Goal: Task Accomplishment & Management: Manage account settings

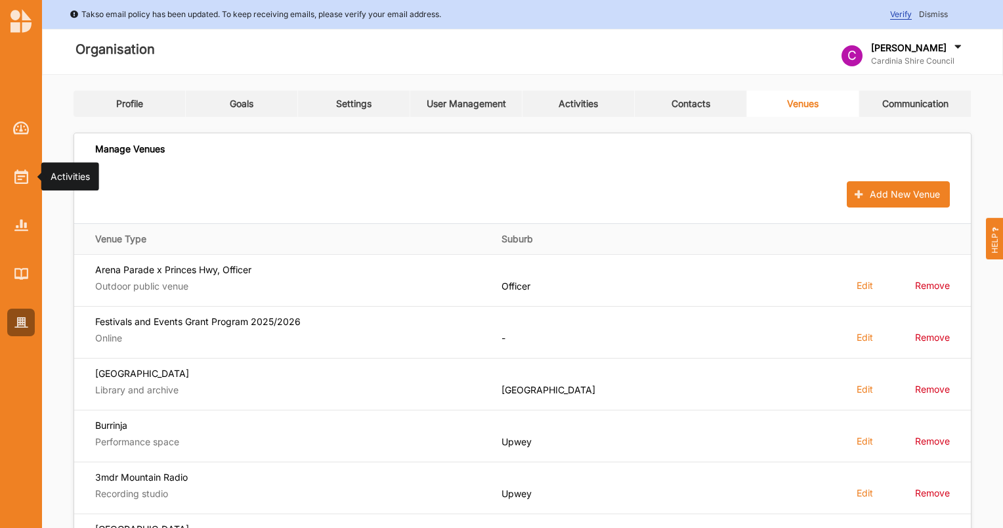
click at [18, 184] on img at bounding box center [21, 176] width 14 height 14
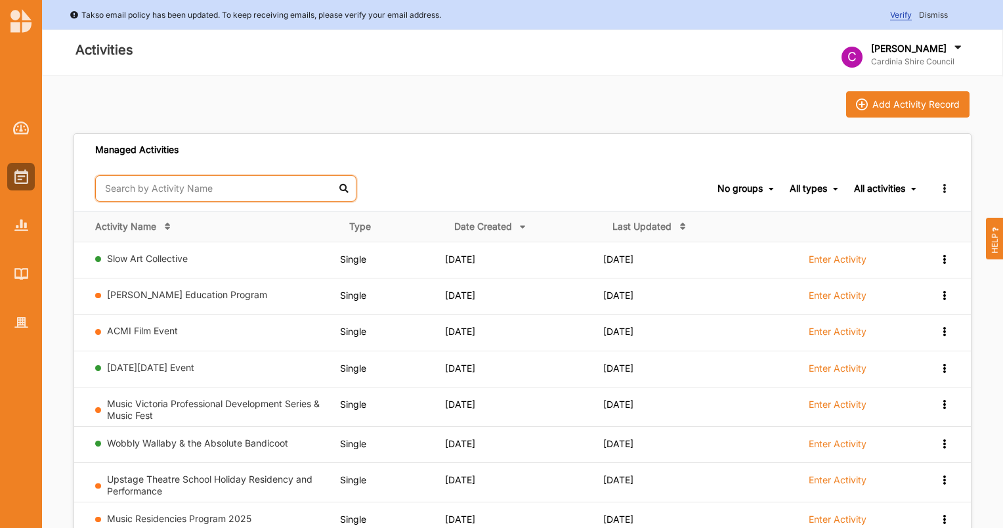
click at [122, 180] on input "text" at bounding box center [225, 188] width 261 height 26
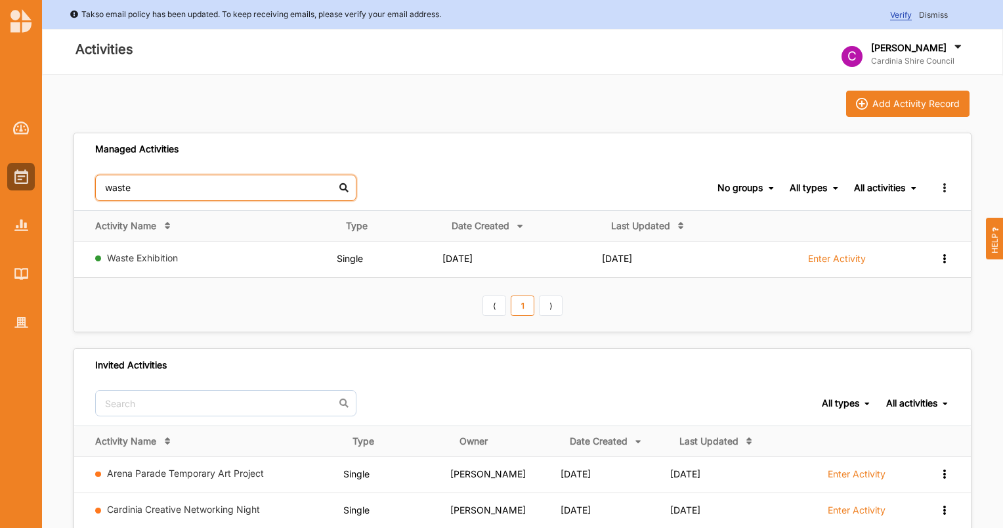
type input "waste"
click at [135, 257] on link "Waste Exhibition" at bounding box center [142, 257] width 71 height 11
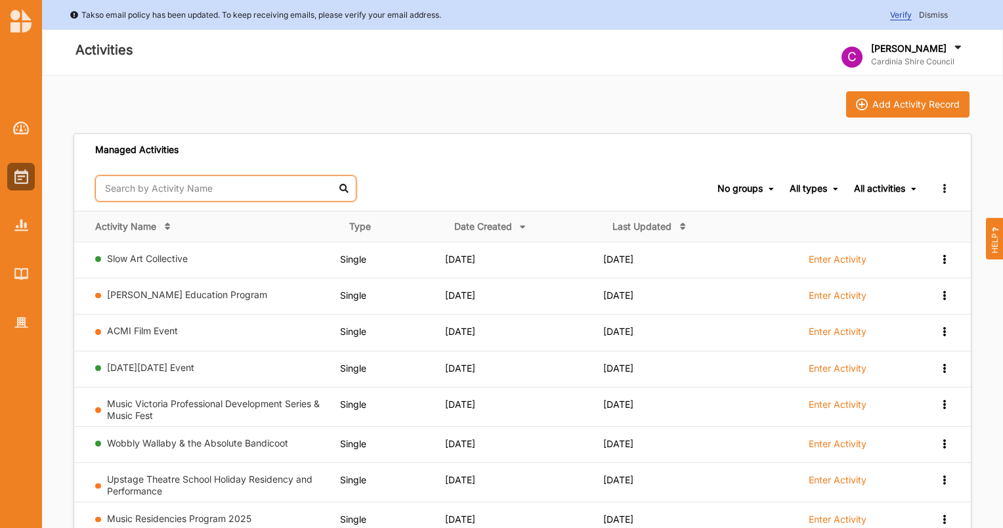
click at [192, 189] on input "text" at bounding box center [225, 188] width 261 height 26
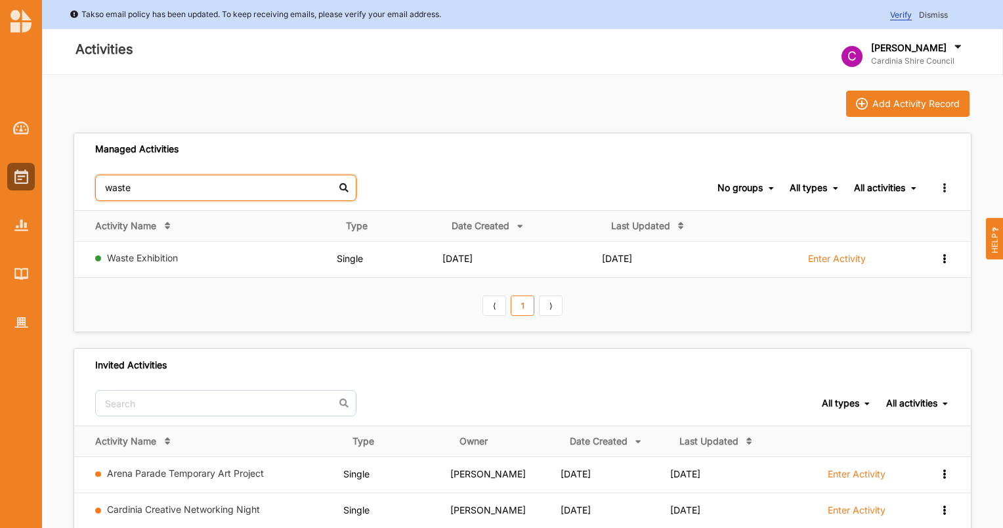
type input "waste"
click at [127, 256] on link "Waste Exhibition" at bounding box center [142, 257] width 71 height 11
select select "5"
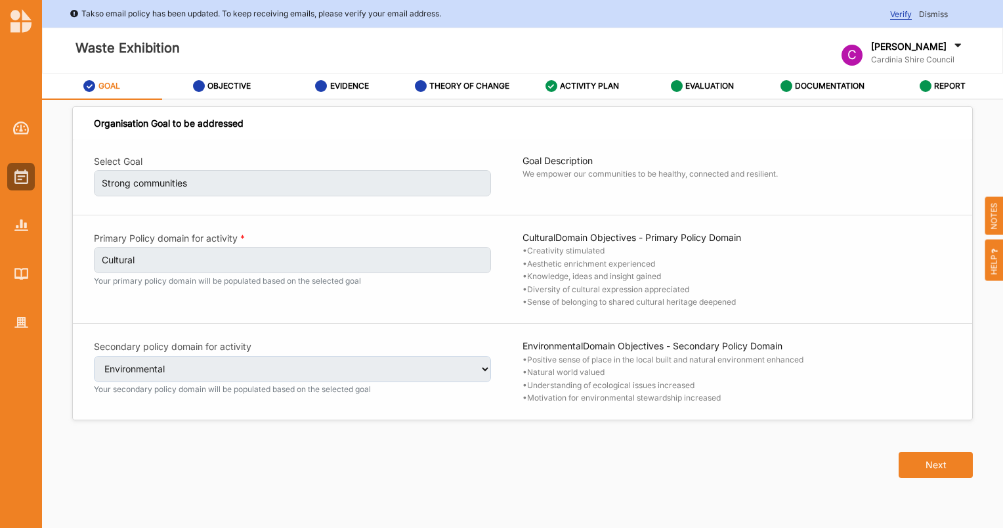
click at [966, 85] on link "REPORT" at bounding box center [943, 87] width 120 height 26
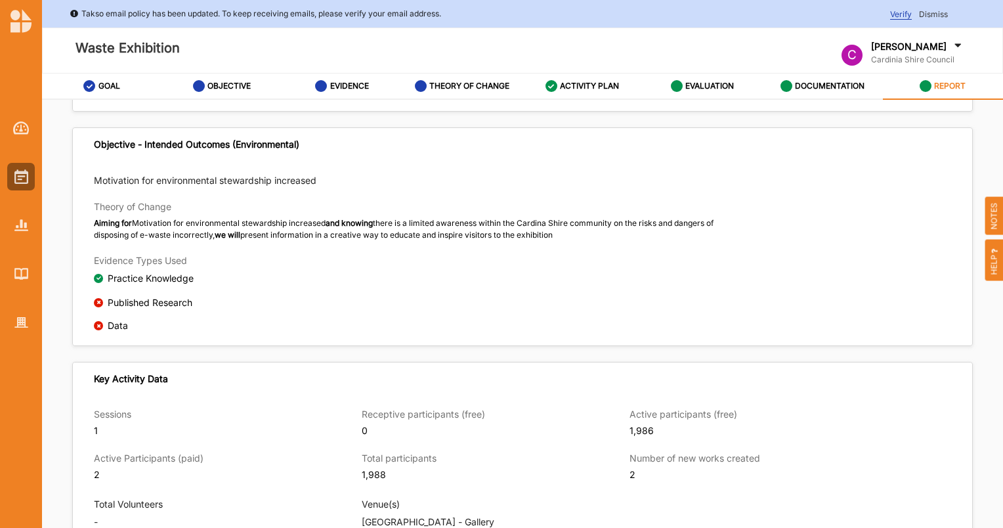
scroll to position [263, 0]
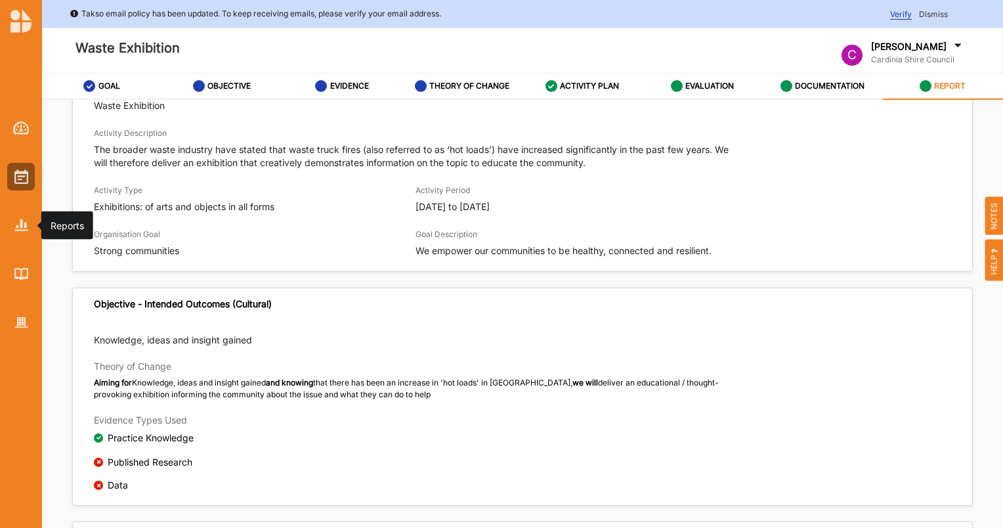
click at [13, 213] on div at bounding box center [21, 225] width 28 height 28
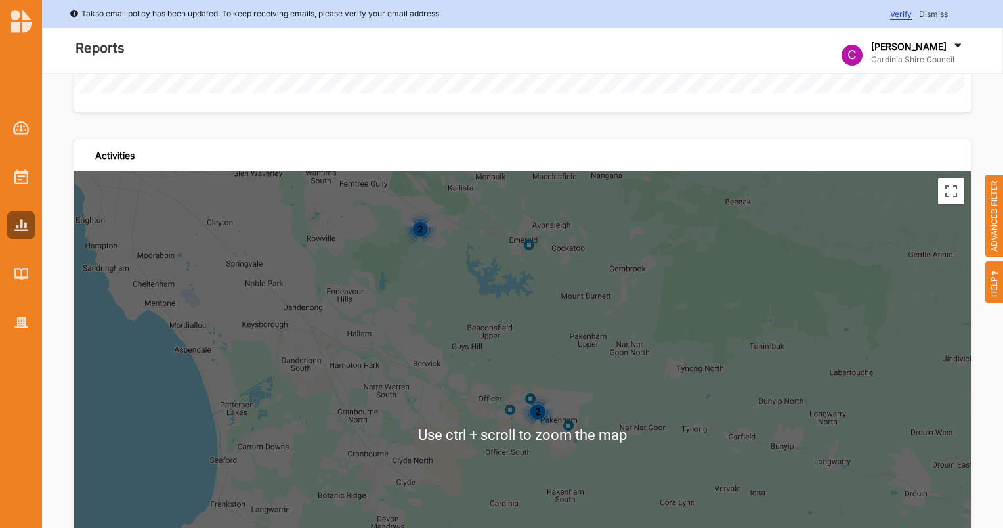
scroll to position [2880, 0]
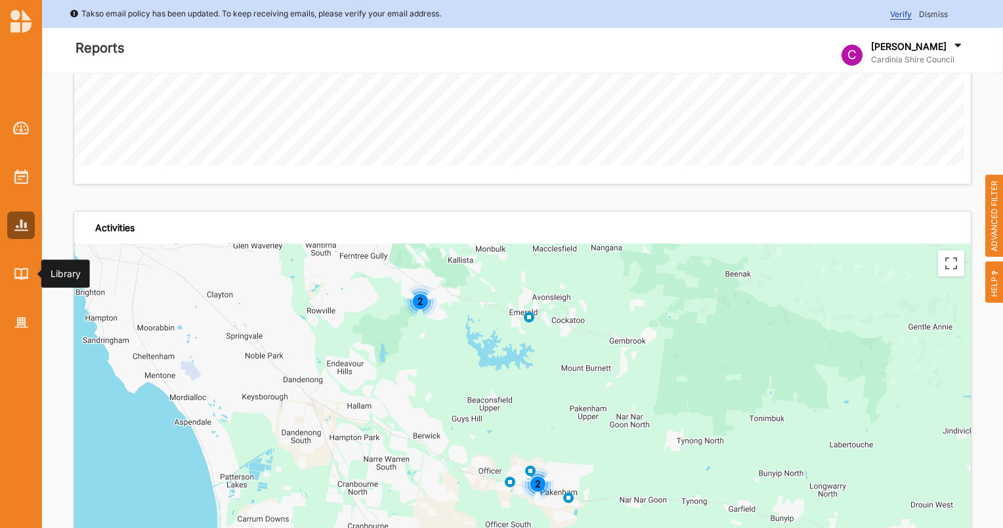
click at [17, 276] on img at bounding box center [21, 273] width 14 height 11
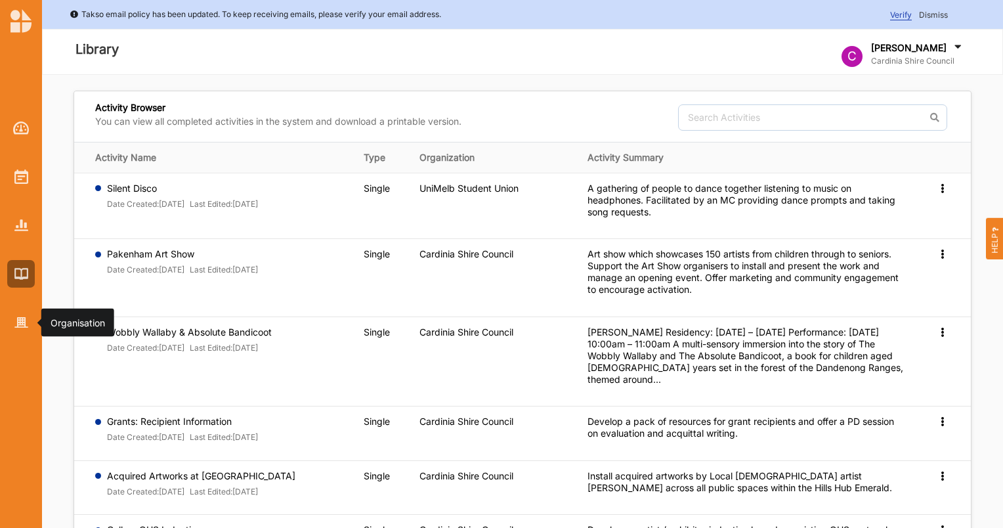
click at [24, 324] on img at bounding box center [21, 322] width 14 height 11
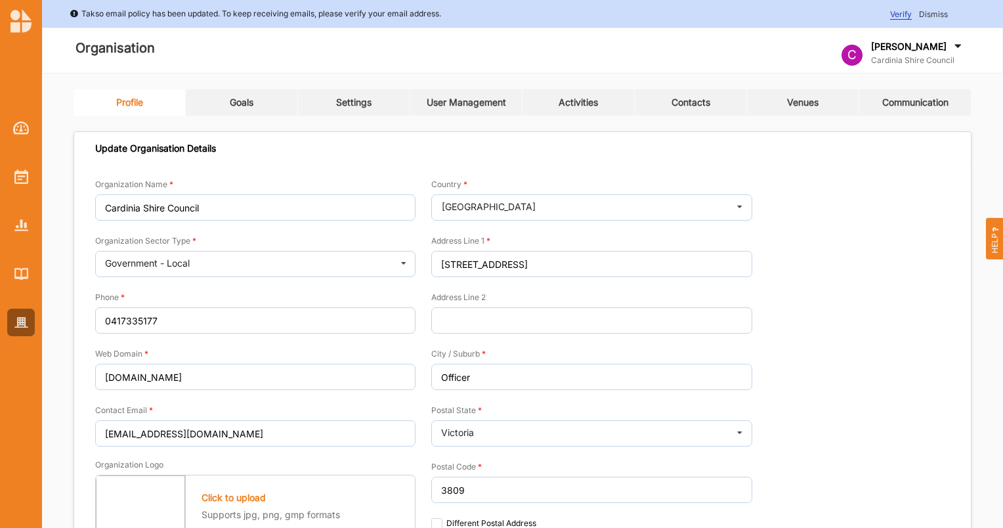
click at [405, 101] on link "Settings" at bounding box center [354, 102] width 112 height 26
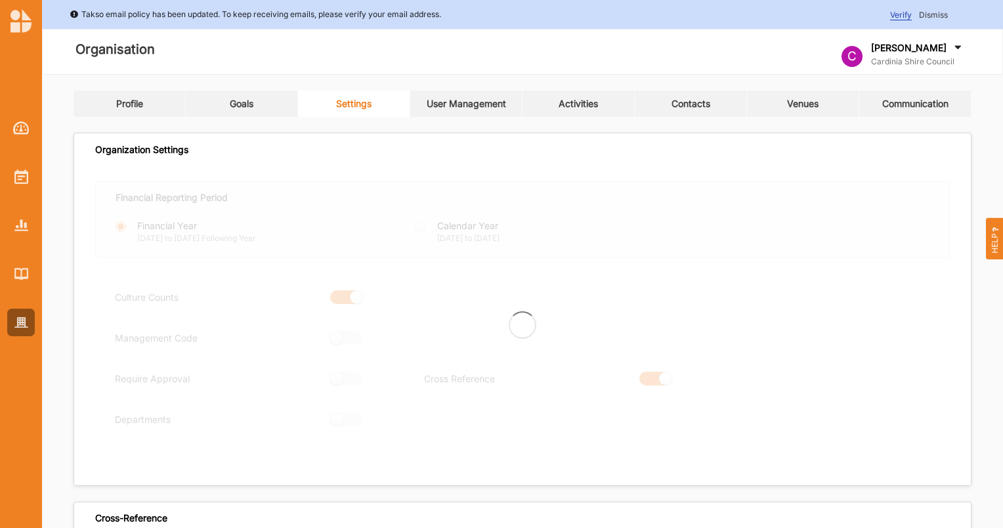
click at [448, 100] on div "User Management" at bounding box center [466, 104] width 79 height 12
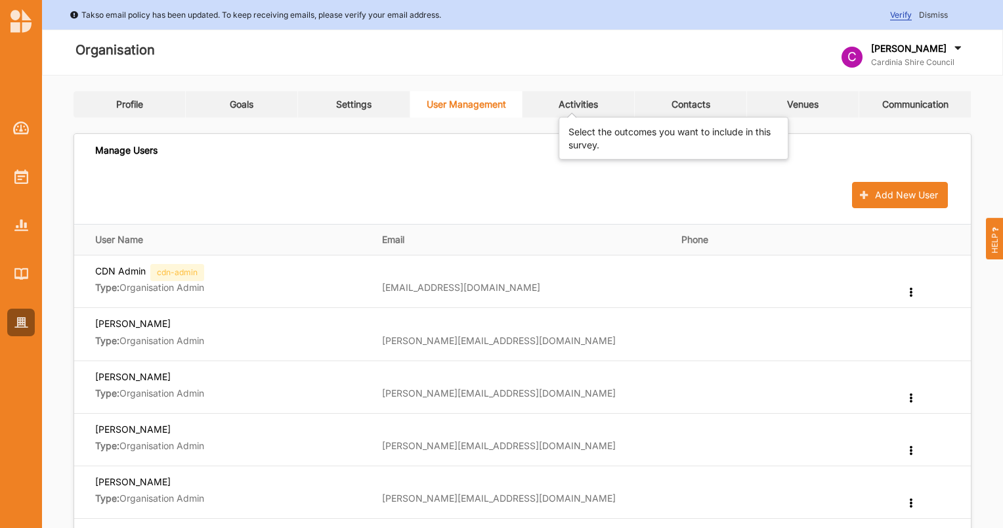
click at [574, 106] on div "Activities" at bounding box center [578, 105] width 39 height 12
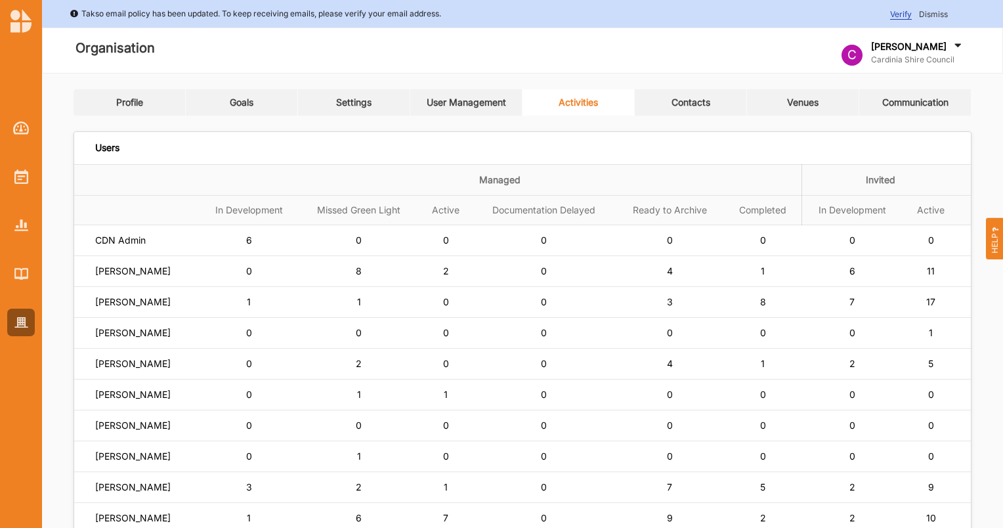
click at [449, 273] on span "2" at bounding box center [446, 270] width 6 height 11
click at [120, 95] on link "Profile" at bounding box center [130, 102] width 112 height 26
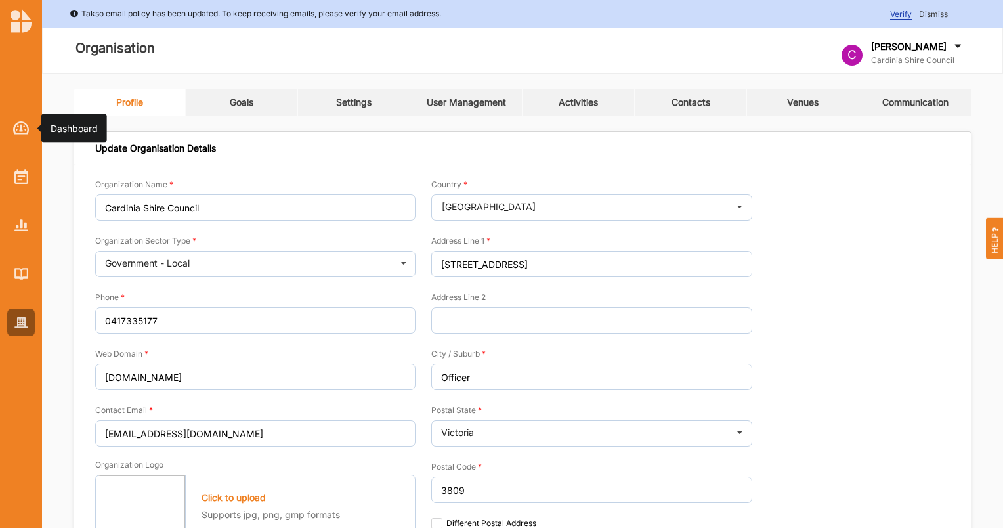
click at [20, 131] on img at bounding box center [21, 127] width 16 height 13
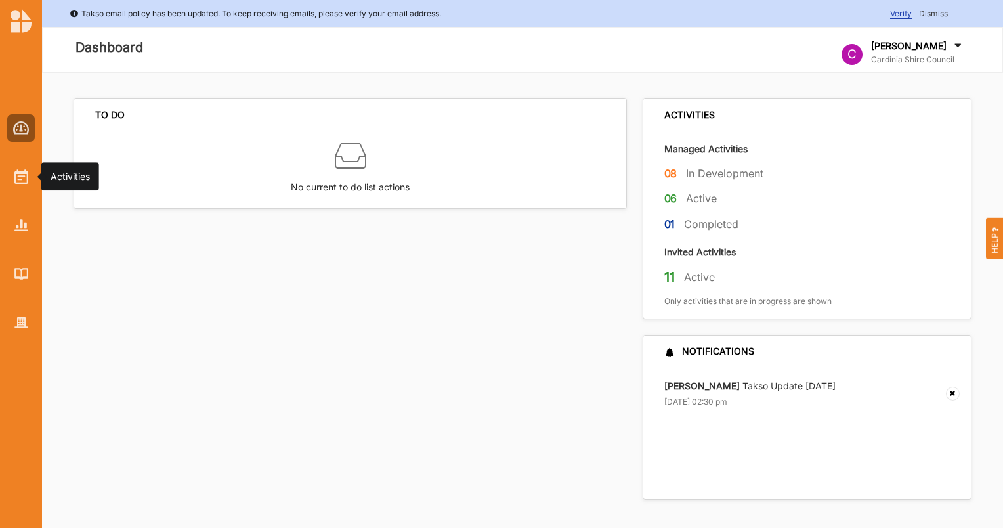
click at [26, 177] on img at bounding box center [21, 176] width 14 height 14
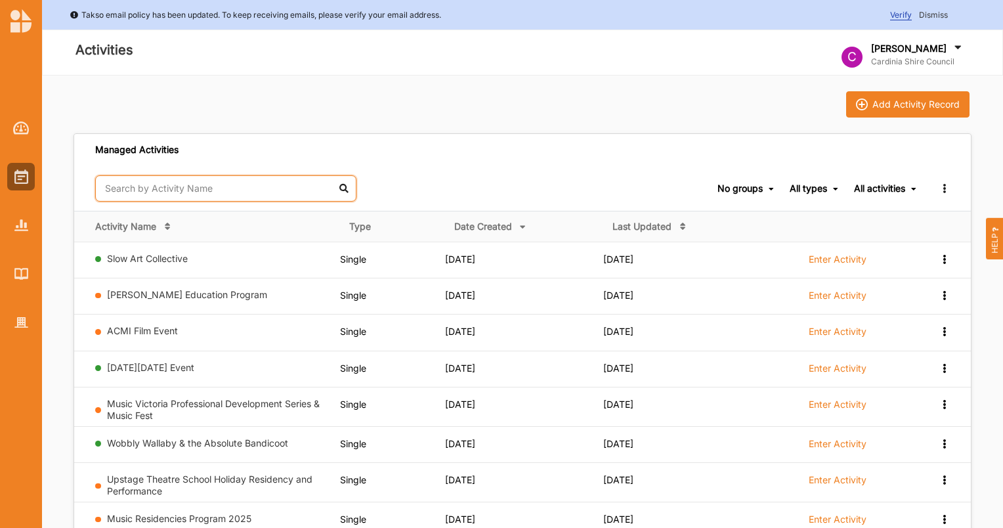
click at [162, 183] on input "text" at bounding box center [225, 188] width 261 height 26
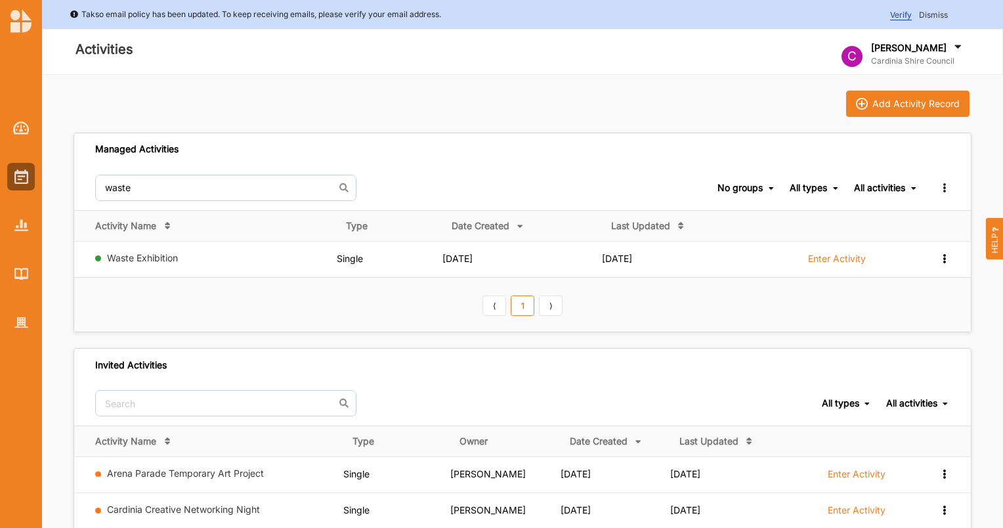
click at [943, 259] on icon at bounding box center [944, 257] width 11 height 9
click at [935, 299] on div "View Team" at bounding box center [911, 303] width 58 height 9
drag, startPoint x: 172, startPoint y: 189, endPoint x: 50, endPoint y: 152, distance: 127.8
click at [50, 154] on div "Add Activity Record Managed Activities waste No groups No groups All types All …" at bounding box center [522, 489] width 961 height 829
click at [931, 260] on div "View Report View Team Duplicate Add to group" at bounding box center [934, 258] width 32 height 12
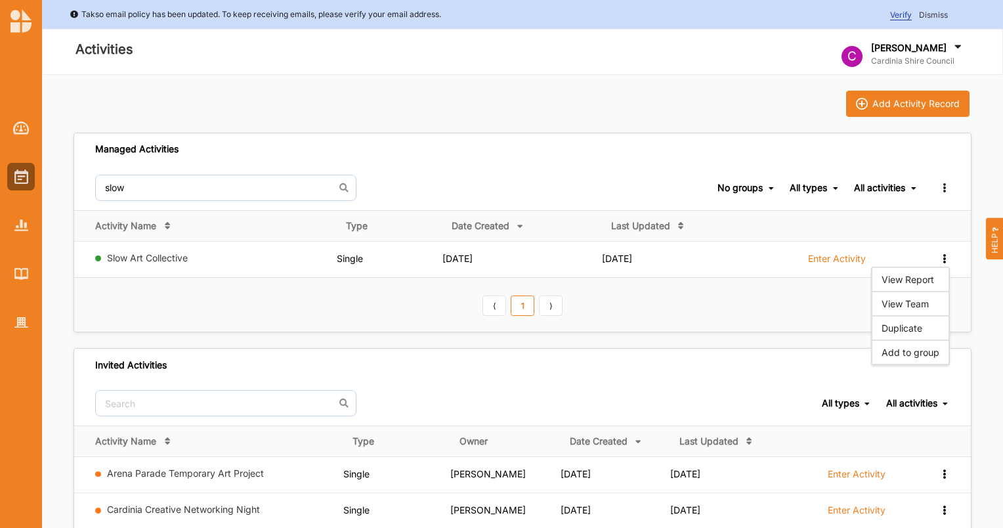
click at [927, 299] on div "View Team" at bounding box center [911, 303] width 58 height 9
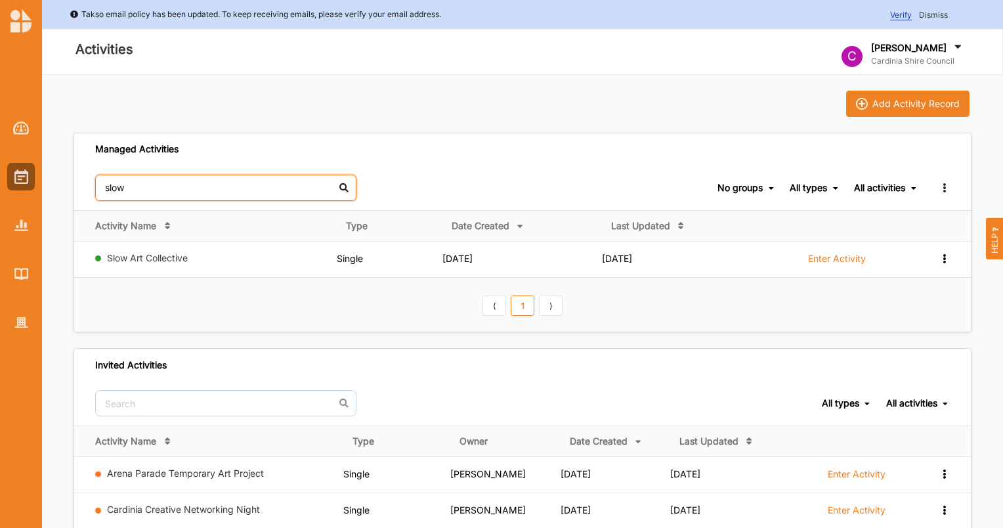
drag, startPoint x: 151, startPoint y: 185, endPoint x: 101, endPoint y: 185, distance: 49.9
click at [101, 185] on input "slow" at bounding box center [225, 188] width 261 height 26
type input "internationa"
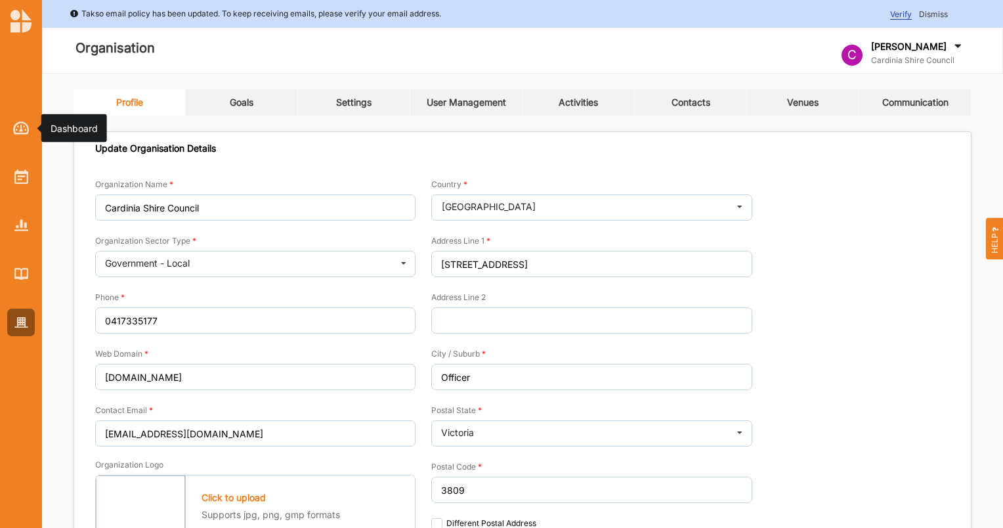
click at [20, 131] on img at bounding box center [21, 127] width 16 height 13
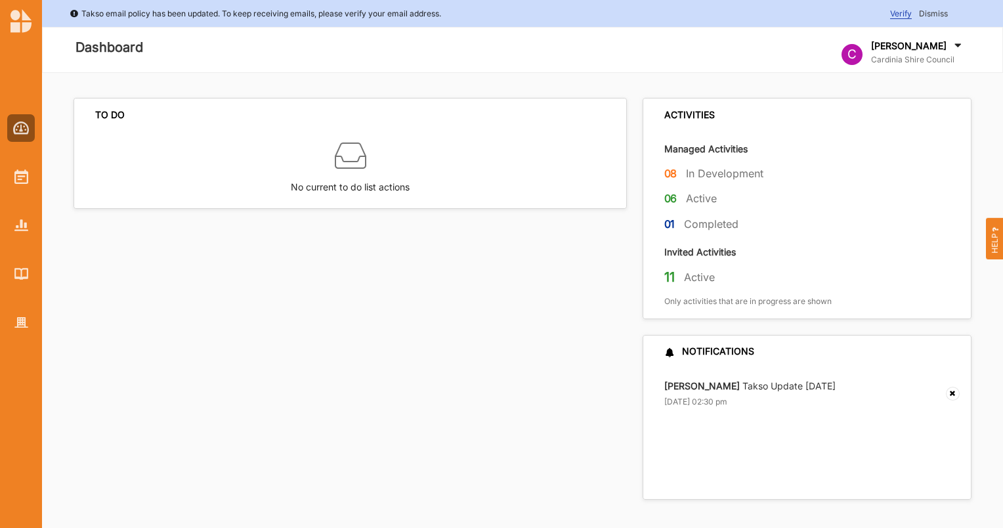
click at [17, 179] on img at bounding box center [21, 176] width 14 height 14
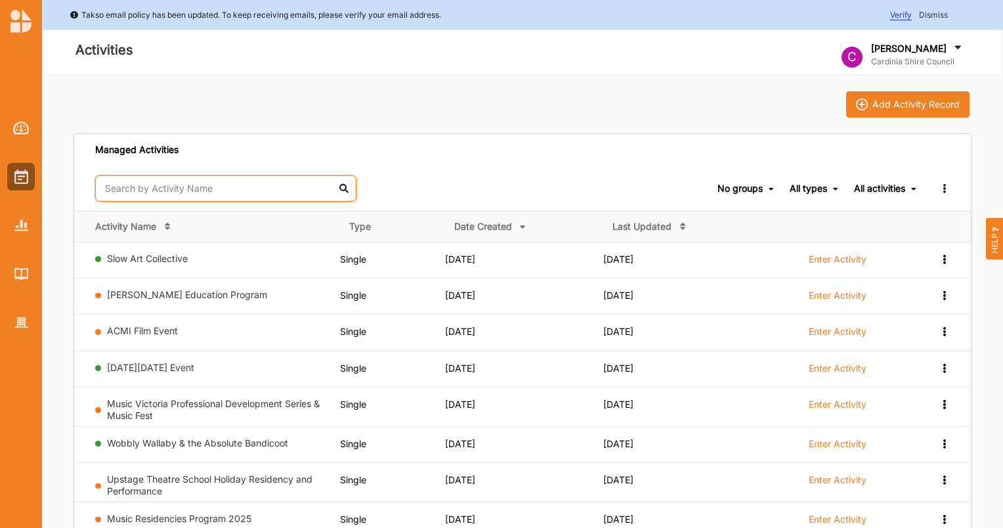
click at [148, 184] on input "text" at bounding box center [225, 188] width 261 height 26
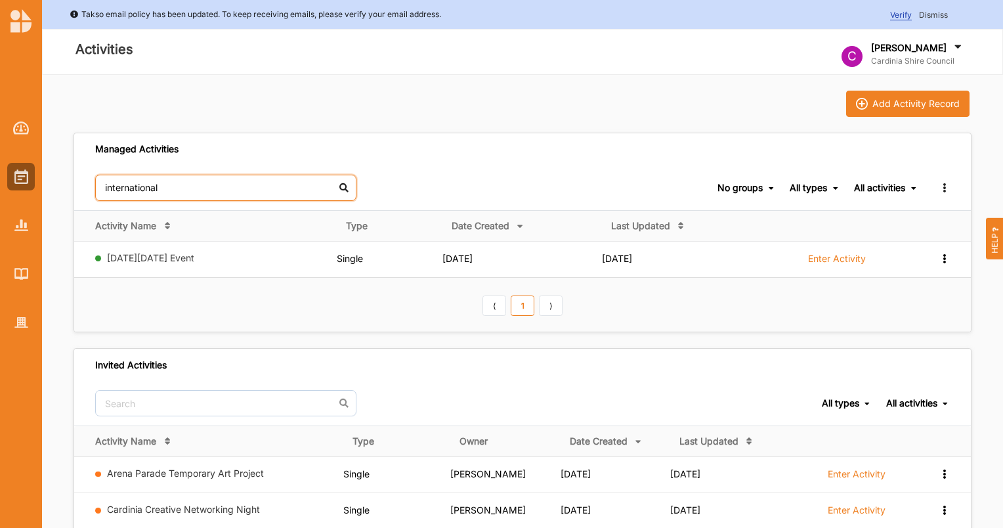
type input "international"
click at [943, 253] on icon at bounding box center [944, 257] width 11 height 9
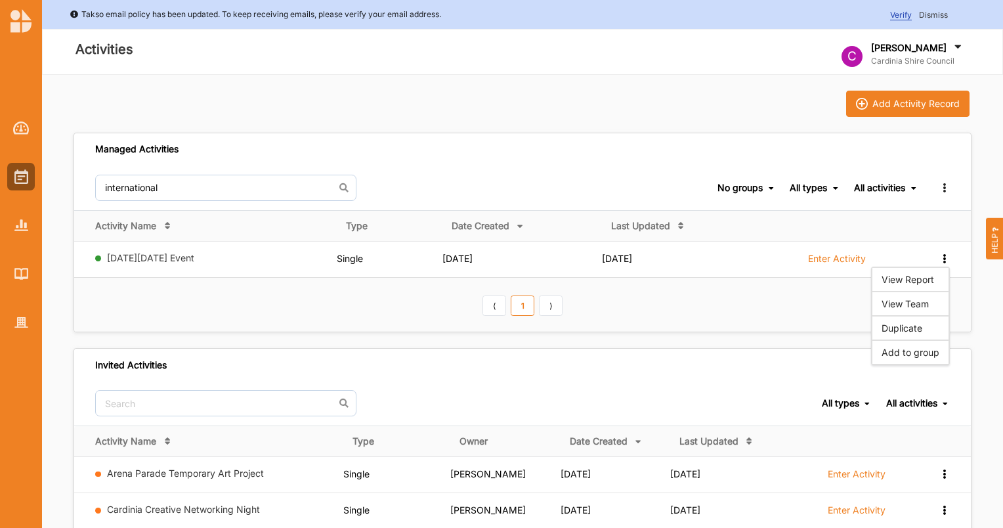
click at [936, 303] on div "View Team" at bounding box center [911, 303] width 58 height 9
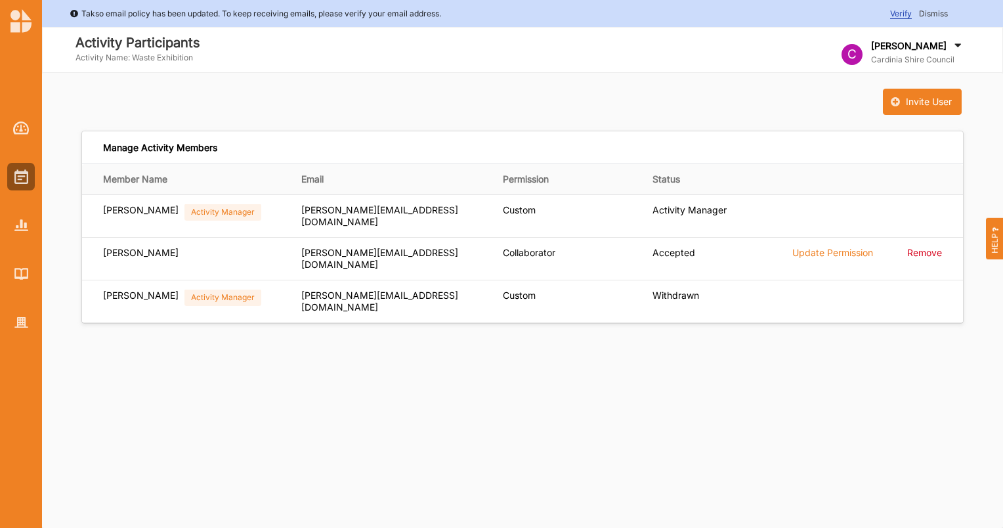
click at [823, 247] on label "Update Permission" at bounding box center [833, 253] width 81 height 12
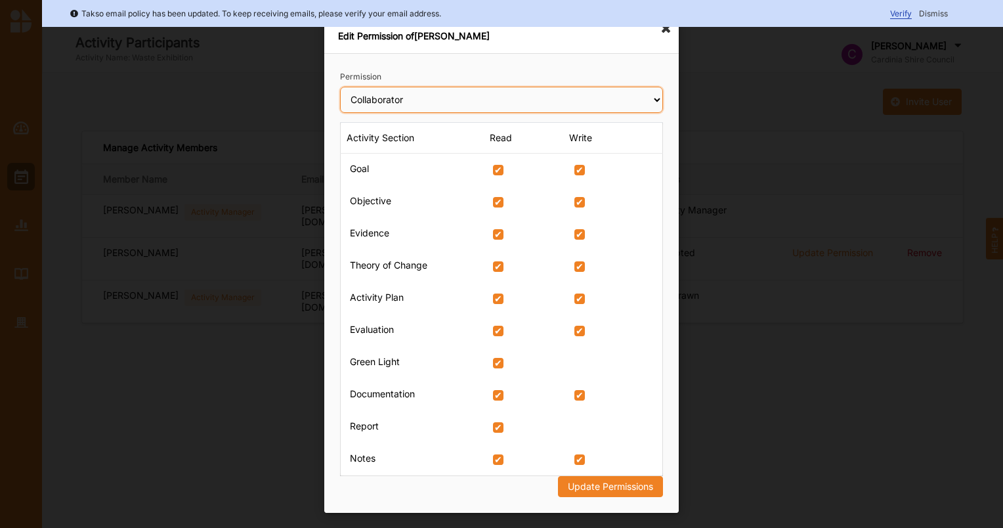
click at [655, 102] on select "Select permission type Collaborator Documentor Report Only Custom" at bounding box center [501, 100] width 323 height 26
select select "documentor"
click at [340, 87] on select "Select permission type Collaborator Documentor Report Only Custom" at bounding box center [501, 100] width 323 height 26
checkbox input "false"
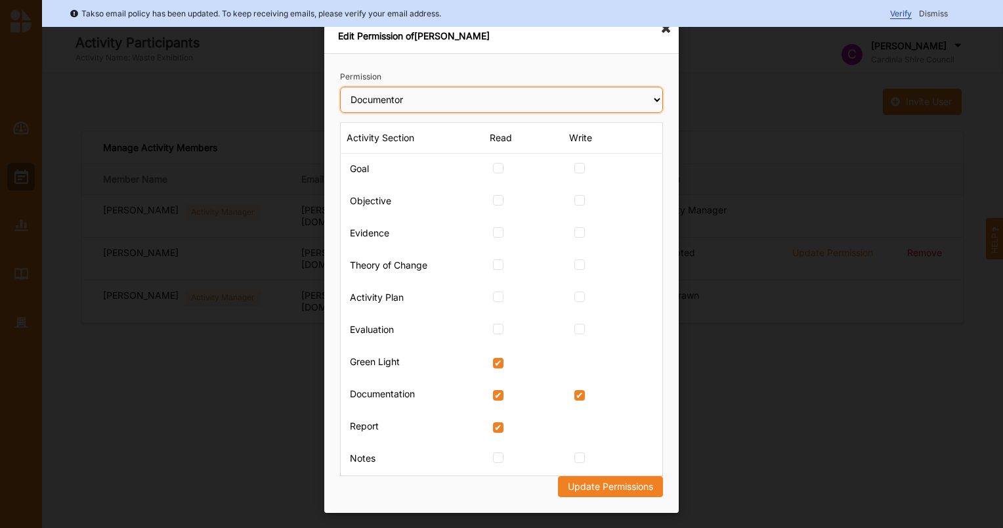
checkbox input "false"
checkbox Change "false"
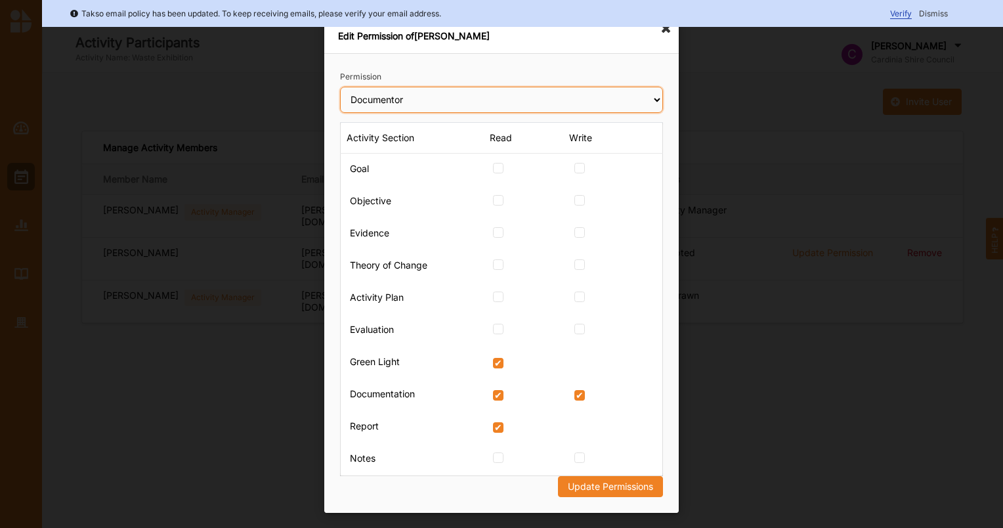
checkbox Change "false"
checkbox Plan "false"
checkbox input "false"
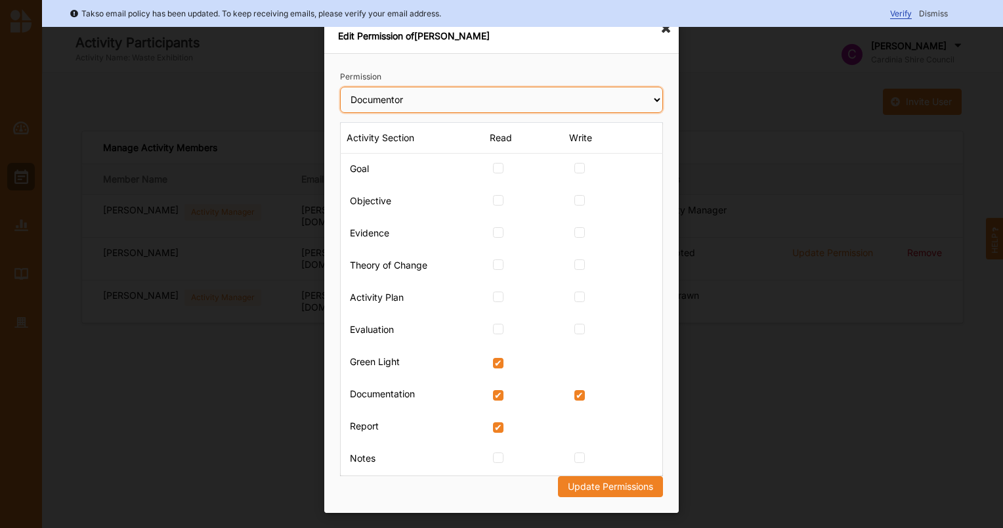
checkbox input "false"
click at [651, 100] on select "Select permission type Collaborator Documentor Report Only Custom" at bounding box center [501, 100] width 323 height 26
select select "collaborator"
click at [340, 87] on select "Select permission type Collaborator Documentor Report Only Custom" at bounding box center [501, 100] width 323 height 26
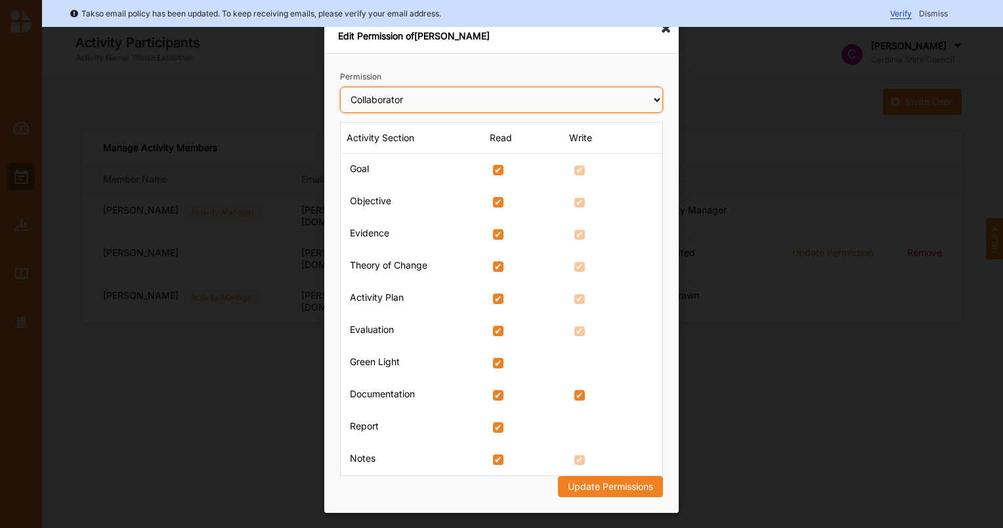
checkbox input "true"
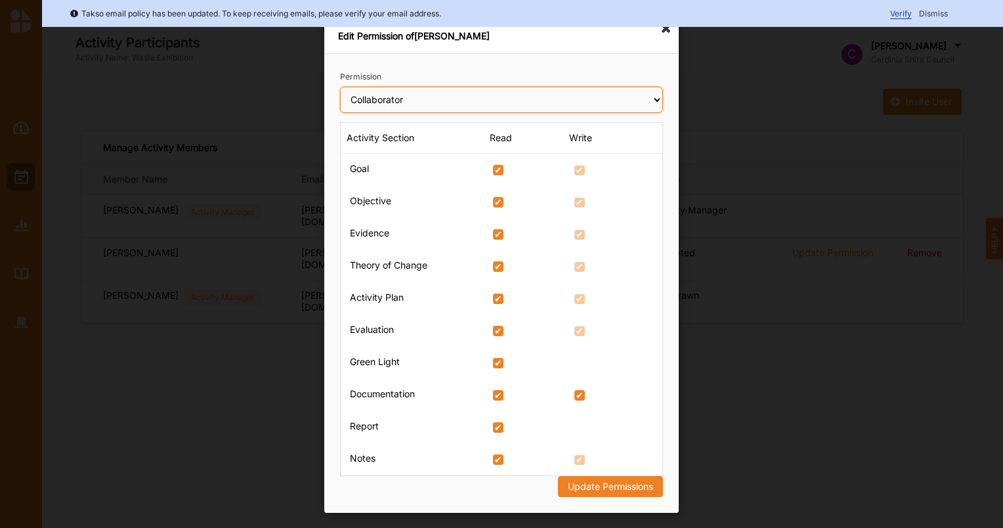
checkbox input "true"
checkbox Change "true"
checkbox Plan "true"
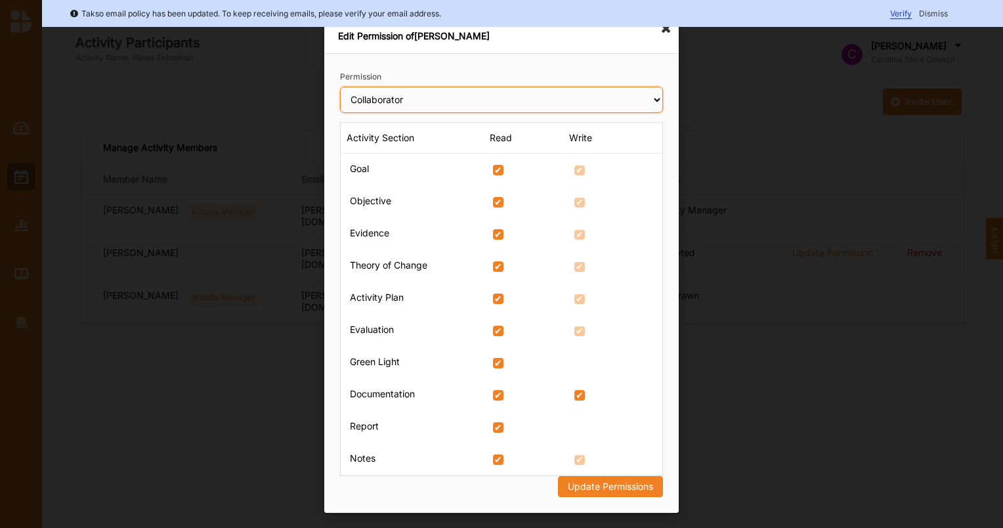
checkbox input "true"
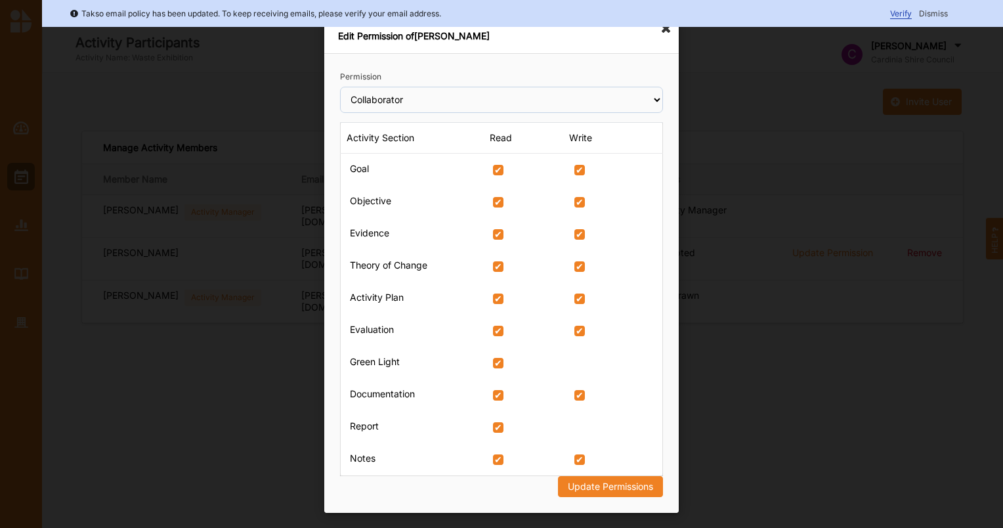
click at [667, 30] on icon at bounding box center [666, 28] width 21 height 21
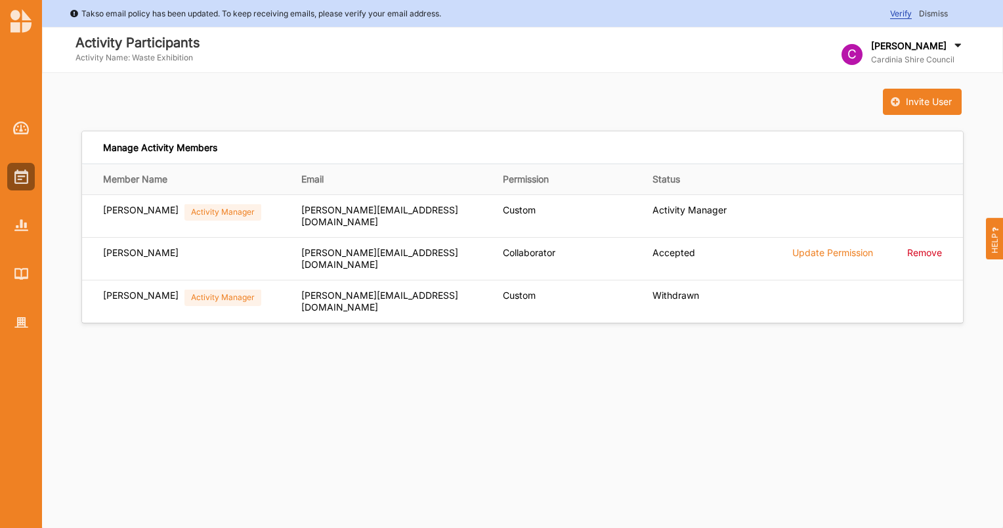
click at [825, 247] on label "Update Permission" at bounding box center [833, 253] width 81 height 12
select select "collaborator"
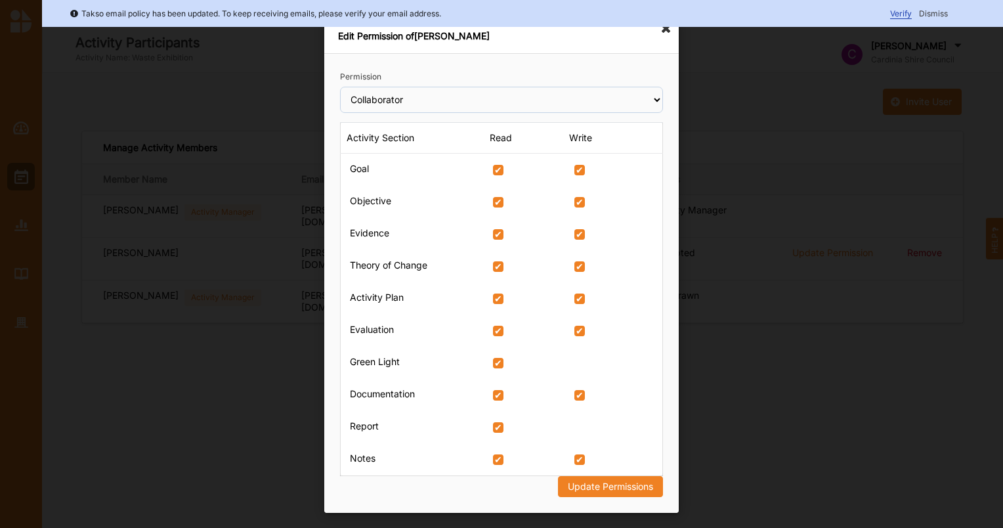
click at [665, 33] on icon at bounding box center [666, 28] width 21 height 21
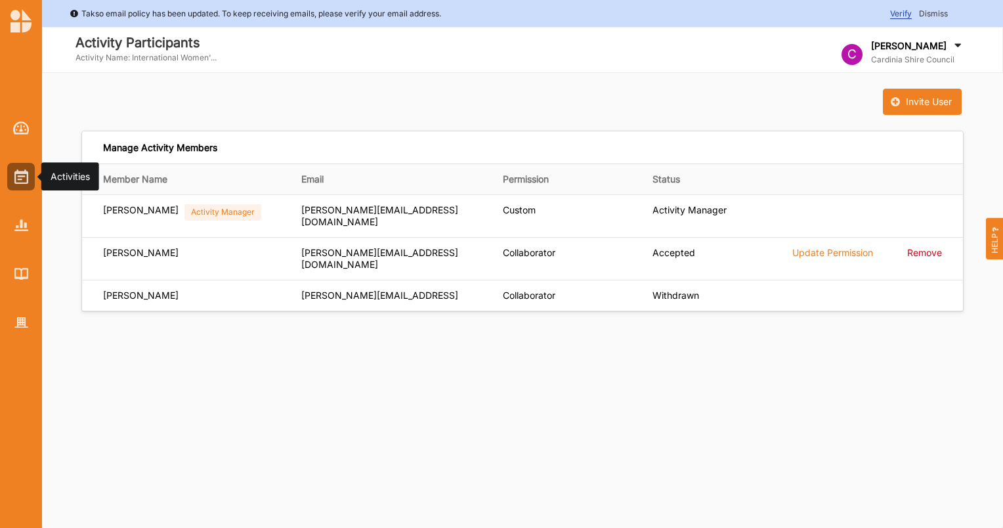
click at [18, 174] on img at bounding box center [21, 176] width 14 height 14
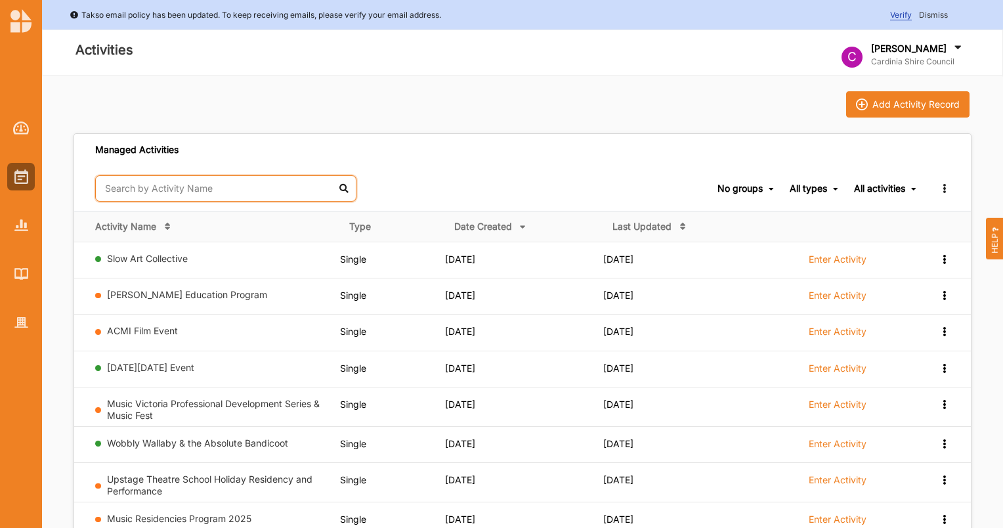
click at [158, 183] on input "text" at bounding box center [225, 188] width 261 height 26
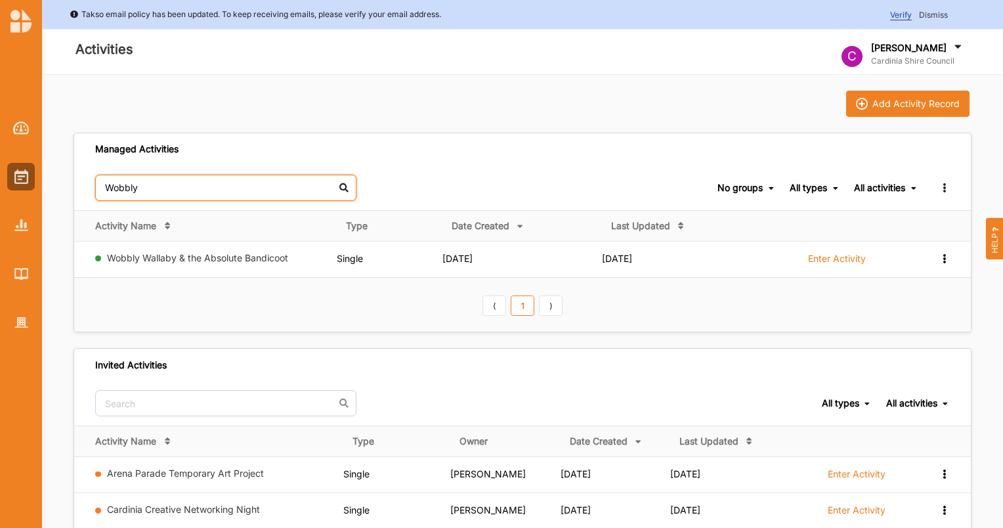
type input "Wobbly"
click at [942, 259] on icon at bounding box center [944, 257] width 11 height 9
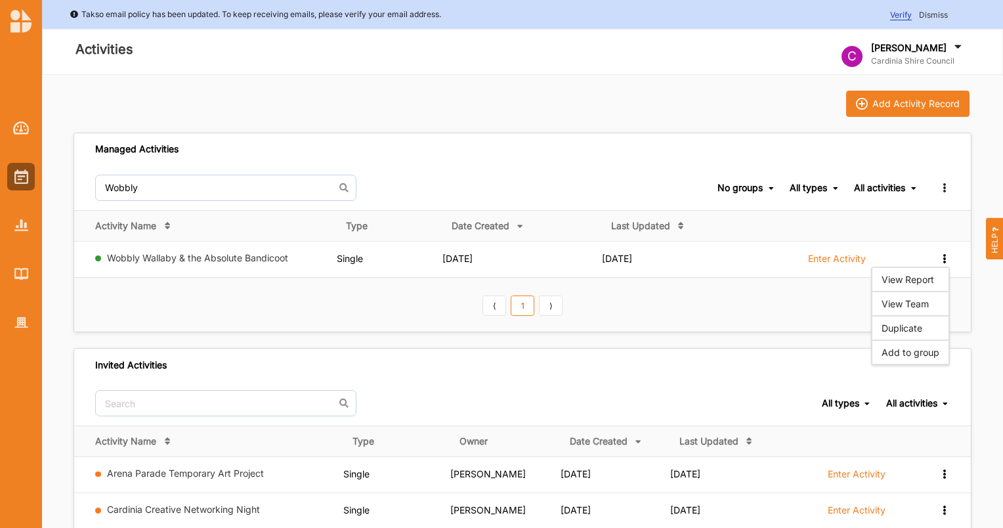
click at [933, 307] on div "View Team" at bounding box center [911, 303] width 58 height 9
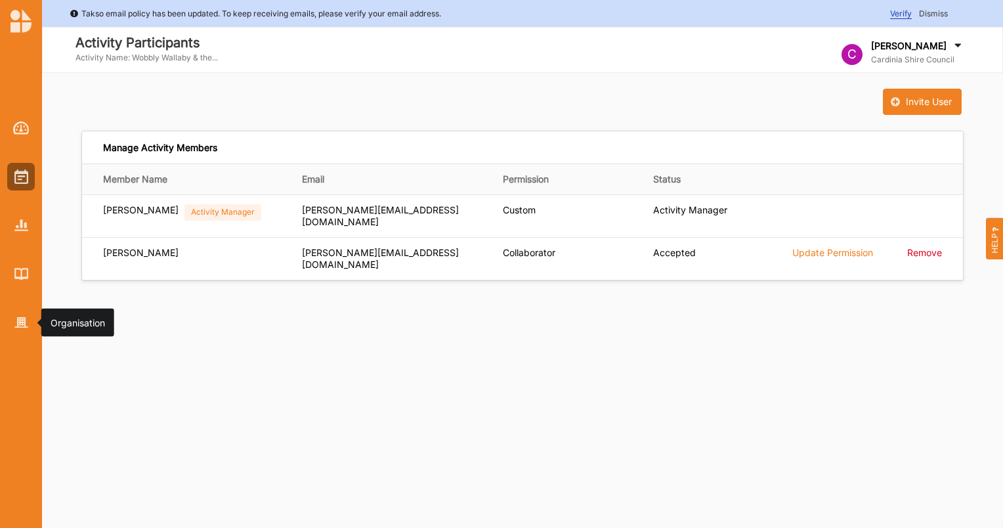
drag, startPoint x: 18, startPoint y: 313, endPoint x: 63, endPoint y: 309, distance: 44.8
click at [18, 313] on div at bounding box center [21, 323] width 28 height 28
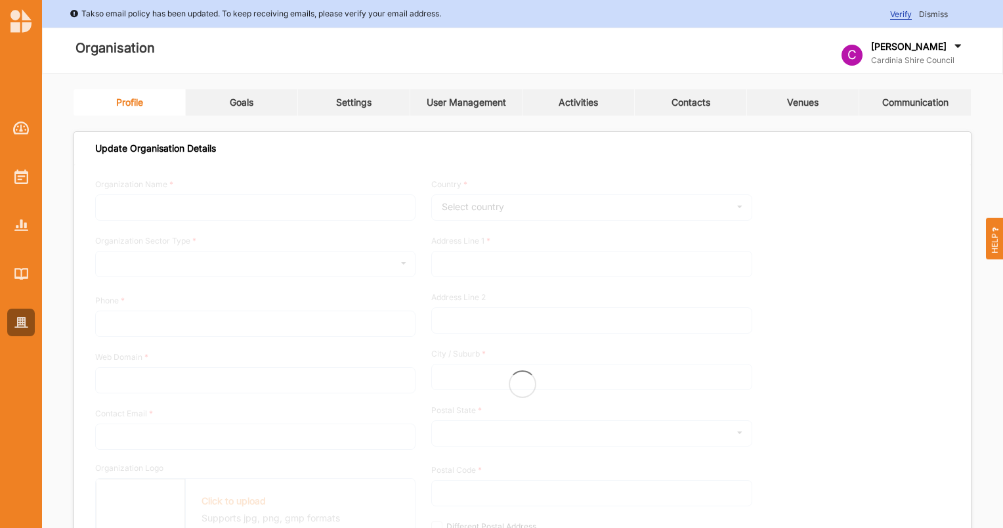
type input "Cardinia Shire Council"
type input "0417335177"
type input "[DOMAIN_NAME]"
type input "[EMAIL_ADDRESS][DOMAIN_NAME]"
type input "[STREET_ADDRESS]"
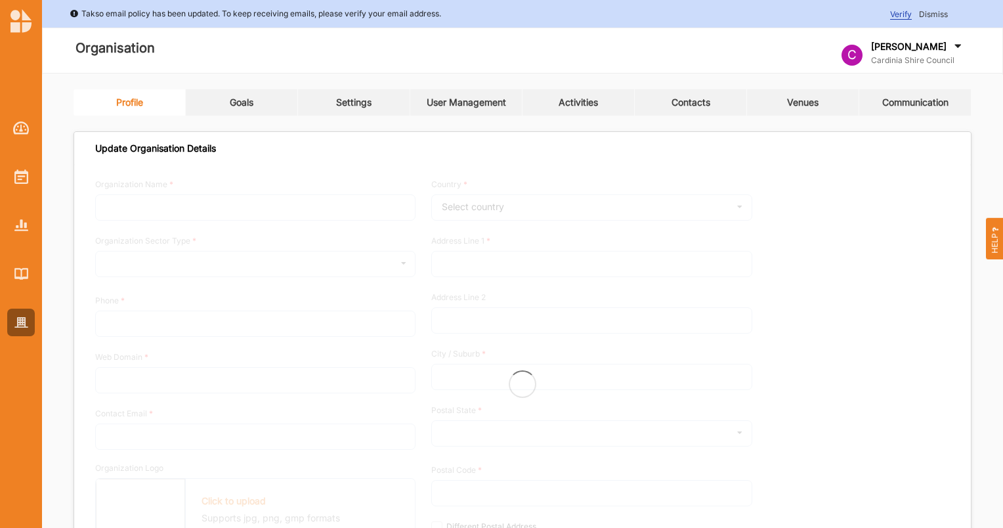
type input "Officer"
type input "3809"
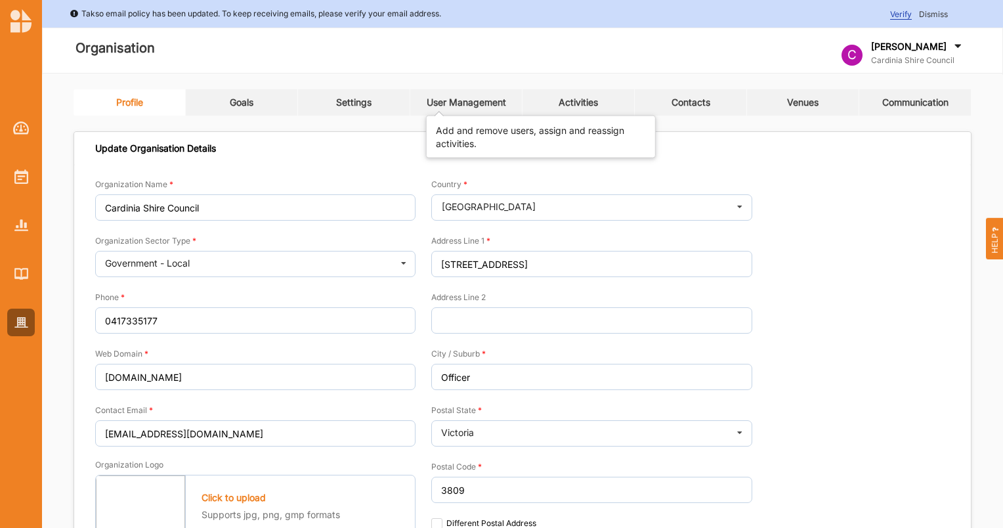
click at [449, 98] on div "User Management" at bounding box center [466, 103] width 79 height 12
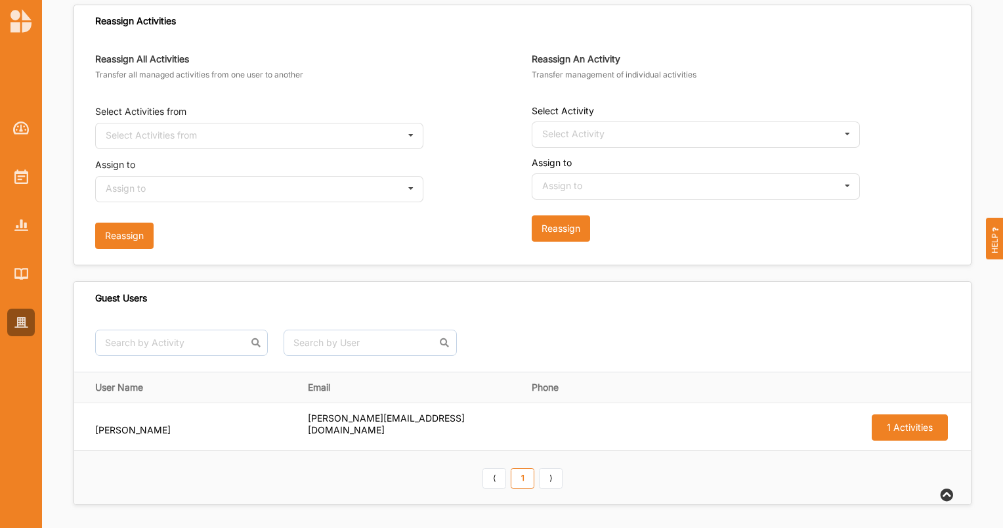
scroll to position [783, 0]
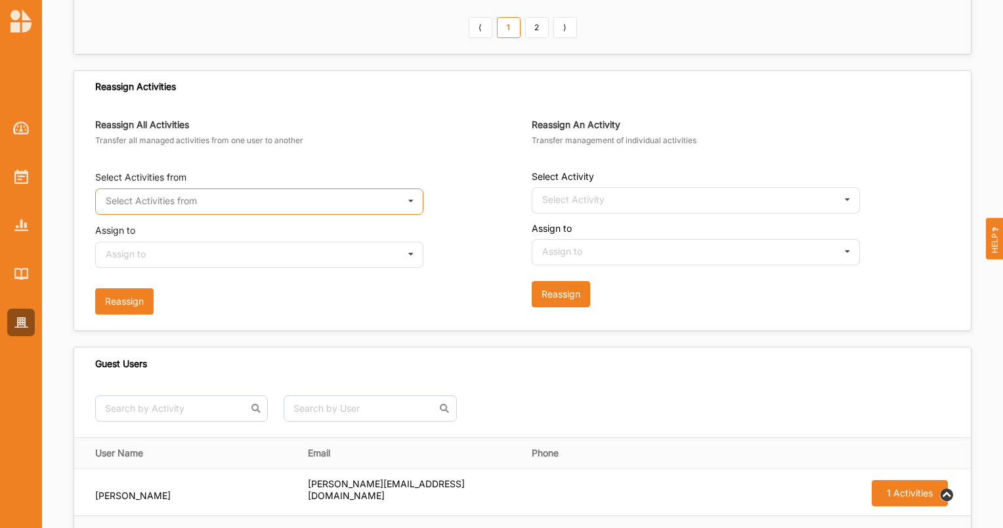
click at [263, 193] on input "text" at bounding box center [260, 202] width 327 height 26
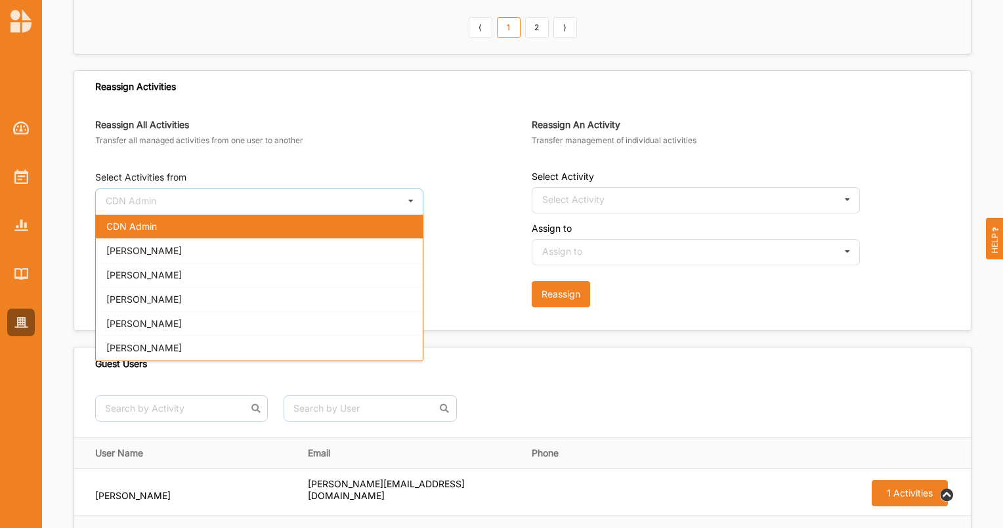
click at [238, 264] on div "[PERSON_NAME]" at bounding box center [259, 275] width 327 height 24
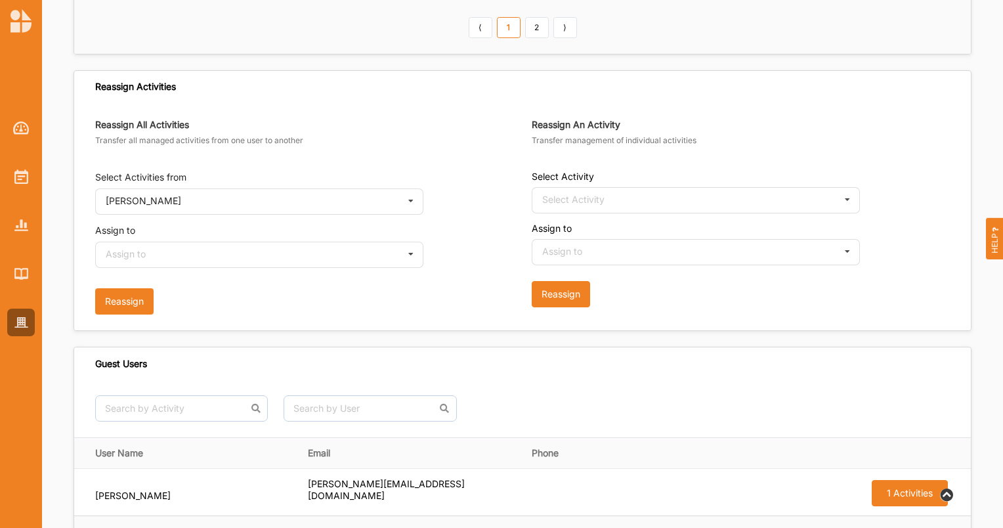
click at [563, 182] on div "Select Activity Select Activity Sip and See - Melbourne Chamber Orchestra - Nig…" at bounding box center [741, 192] width 418 height 43
click at [582, 195] on div "Select Activity" at bounding box center [573, 199] width 62 height 9
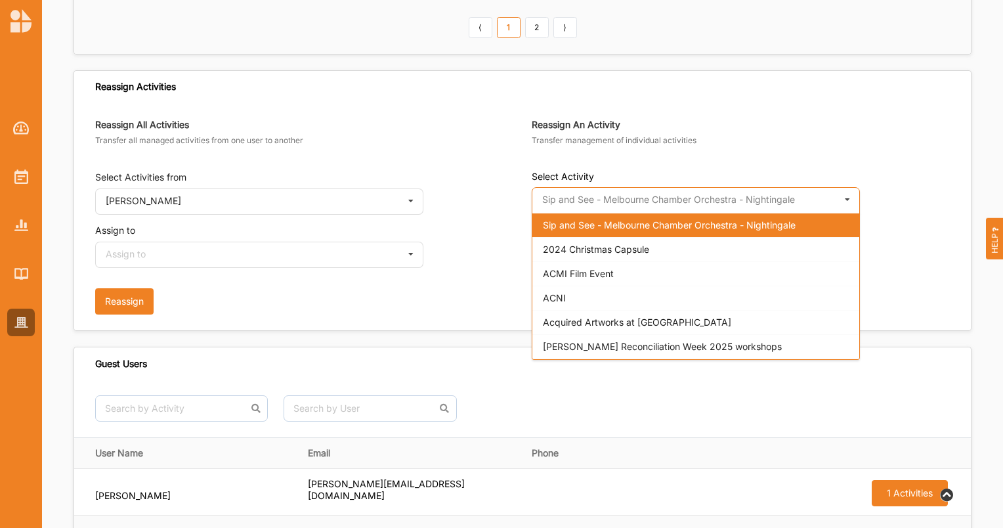
click at [596, 199] on input "text" at bounding box center [696, 201] width 327 height 26
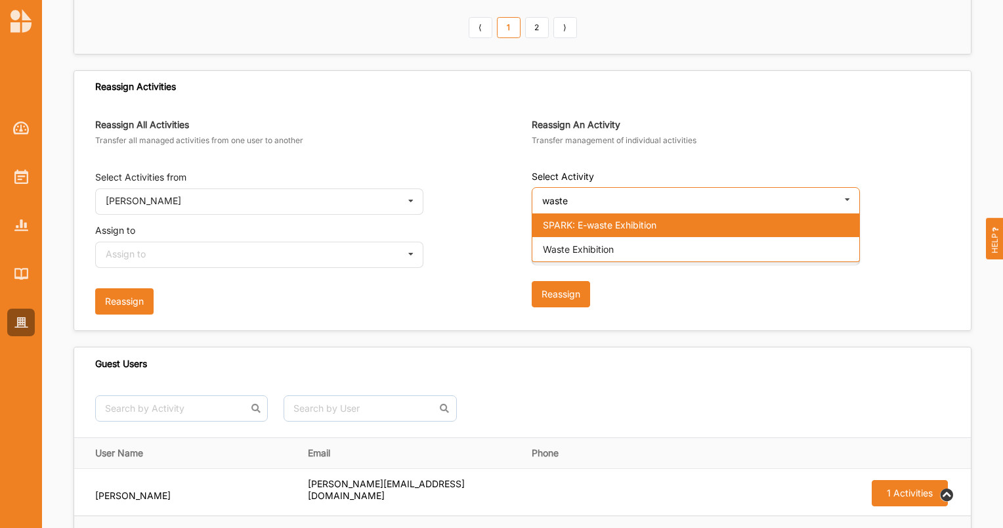
type input "waste"
click at [588, 247] on span "Waste Exhibition" at bounding box center [578, 249] width 71 height 11
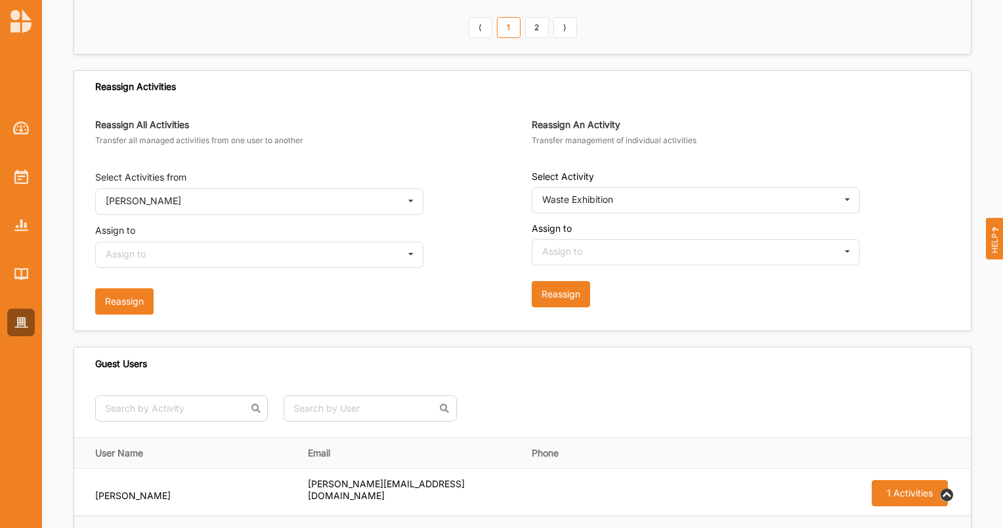
click at [410, 200] on icon at bounding box center [411, 201] width 20 height 24
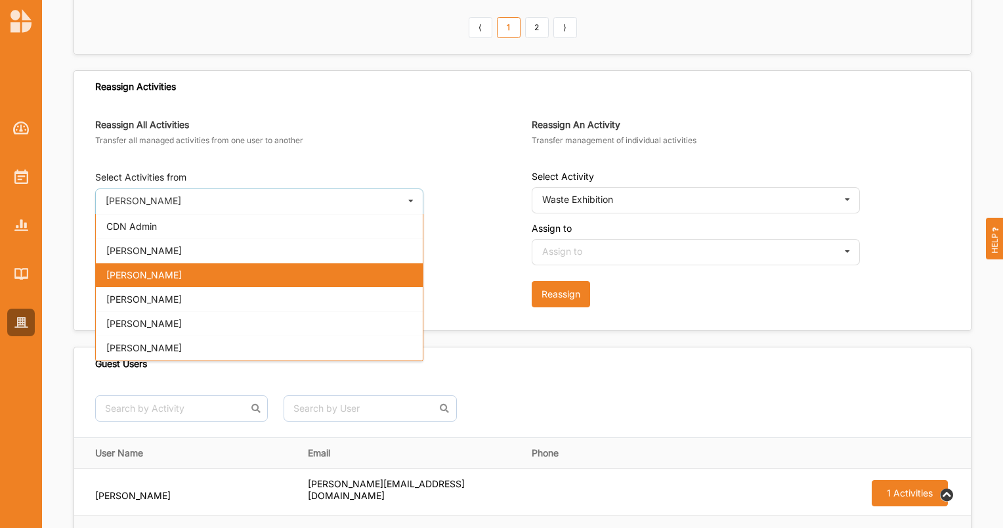
click at [347, 242] on div "[PERSON_NAME]" at bounding box center [259, 250] width 327 height 24
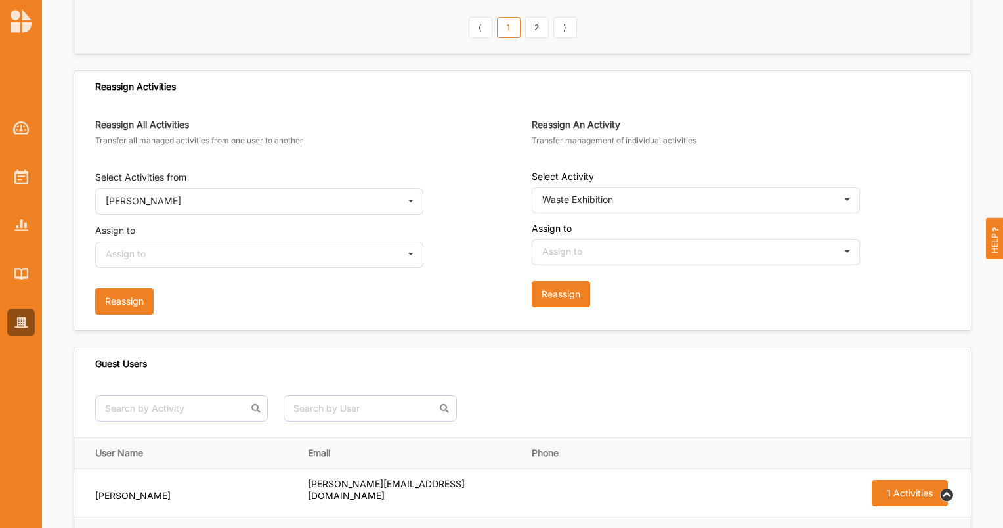
click at [407, 252] on icon at bounding box center [411, 254] width 20 height 24
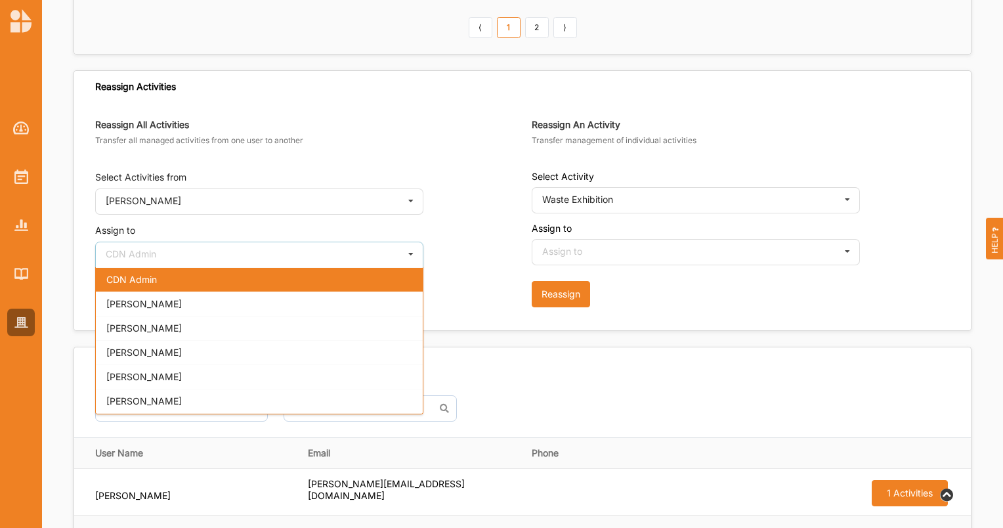
click at [378, 294] on div "[PERSON_NAME]" at bounding box center [259, 304] width 327 height 24
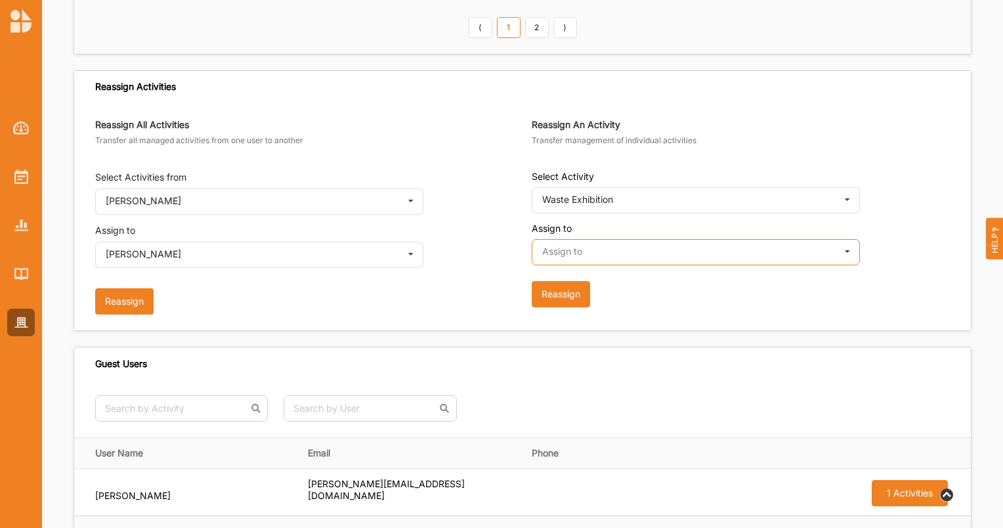
click at [620, 252] on input "text" at bounding box center [696, 253] width 327 height 26
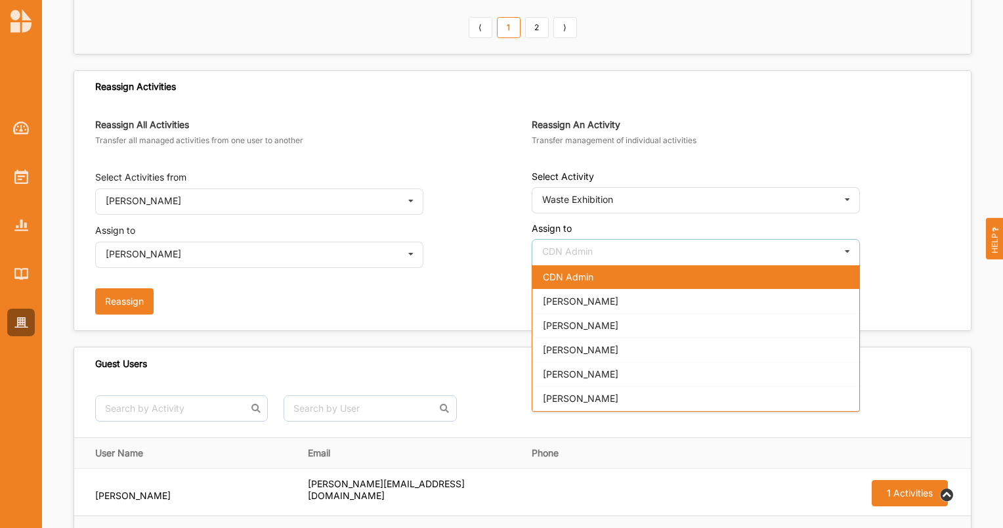
click at [569, 296] on span "[PERSON_NAME]" at bounding box center [581, 301] width 76 height 11
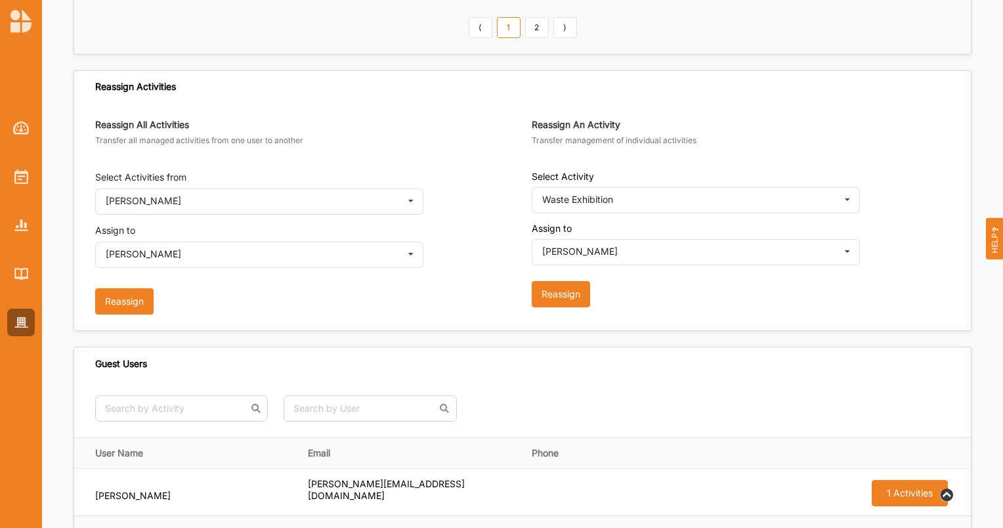
click at [590, 292] on button "Reassign" at bounding box center [561, 294] width 58 height 26
click at [642, 202] on input "text" at bounding box center [696, 201] width 327 height 26
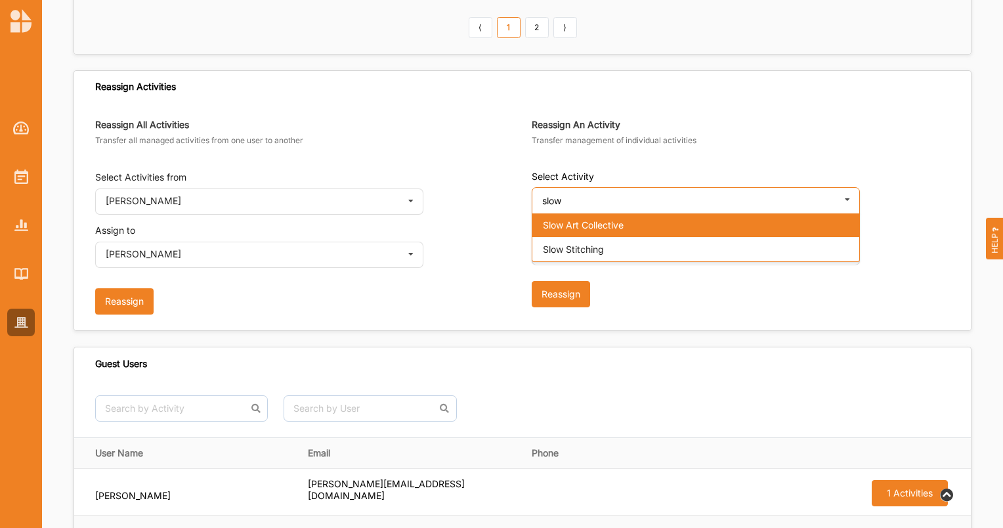
type input "slow"
click at [624, 223] on span "Slow Art Collective" at bounding box center [583, 224] width 81 height 11
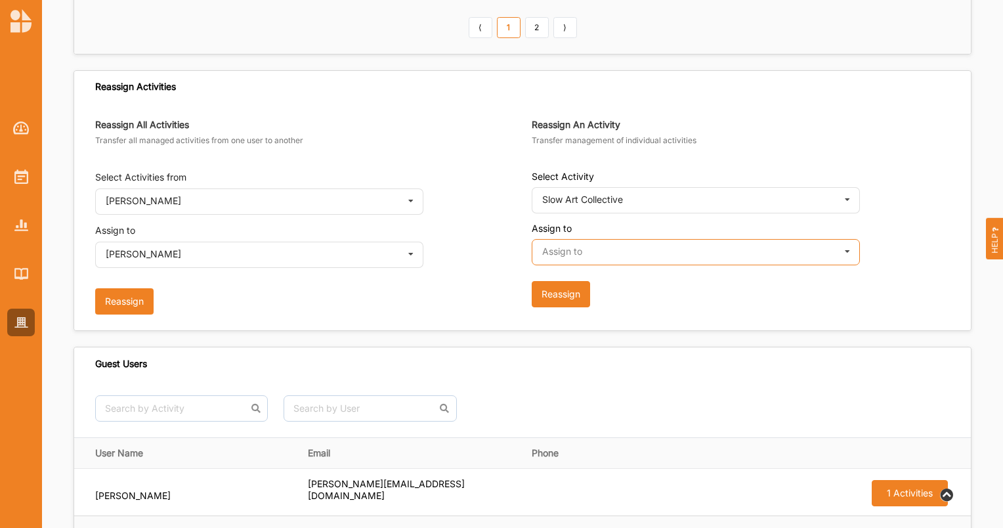
click at [591, 261] on input "text" at bounding box center [696, 253] width 327 height 26
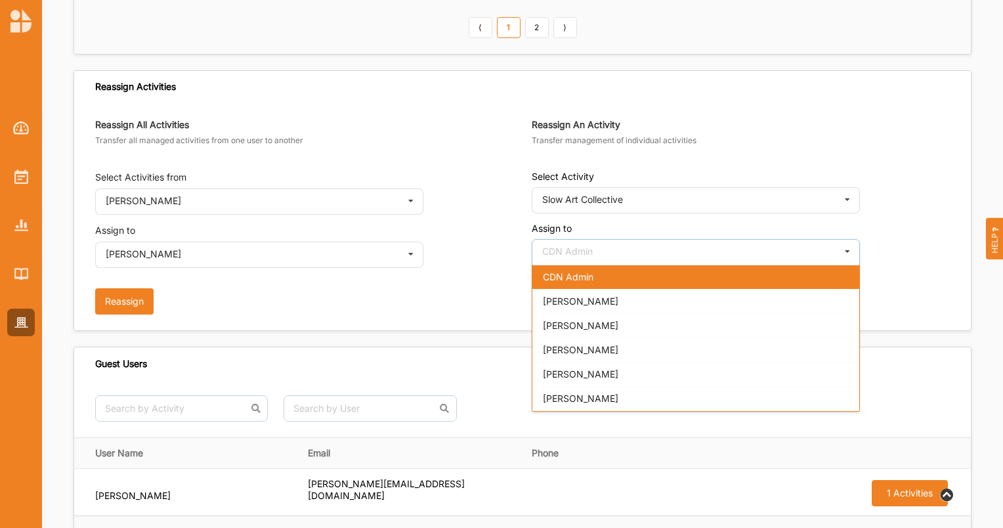
drag, startPoint x: 590, startPoint y: 286, endPoint x: 590, endPoint y: 296, distance: 9.2
click at [590, 296] on div "[PERSON_NAME]" at bounding box center [696, 301] width 327 height 24
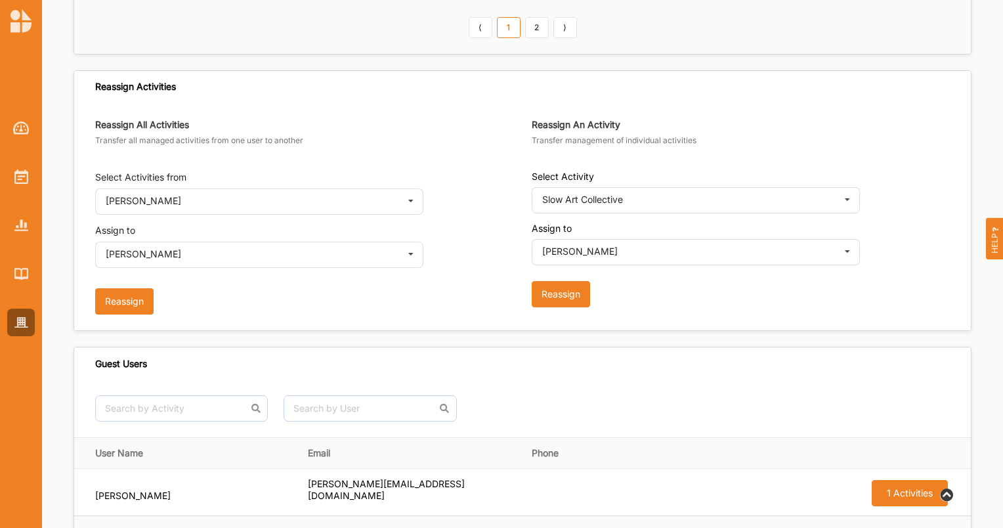
click at [573, 297] on button "Reassign" at bounding box center [561, 294] width 58 height 26
click at [562, 189] on input "text" at bounding box center [696, 201] width 327 height 26
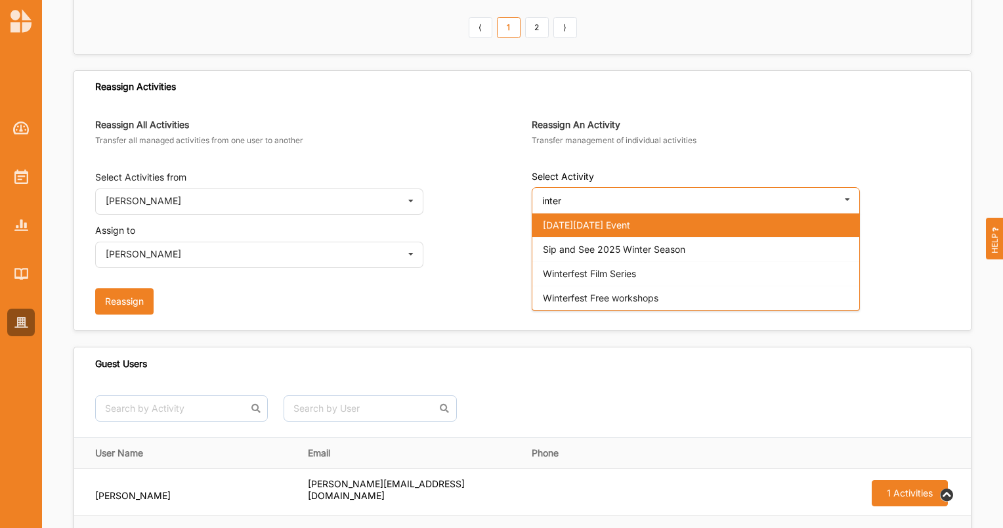
type input "inter"
click at [570, 219] on span "[DATE][DATE] Event" at bounding box center [586, 224] width 87 height 11
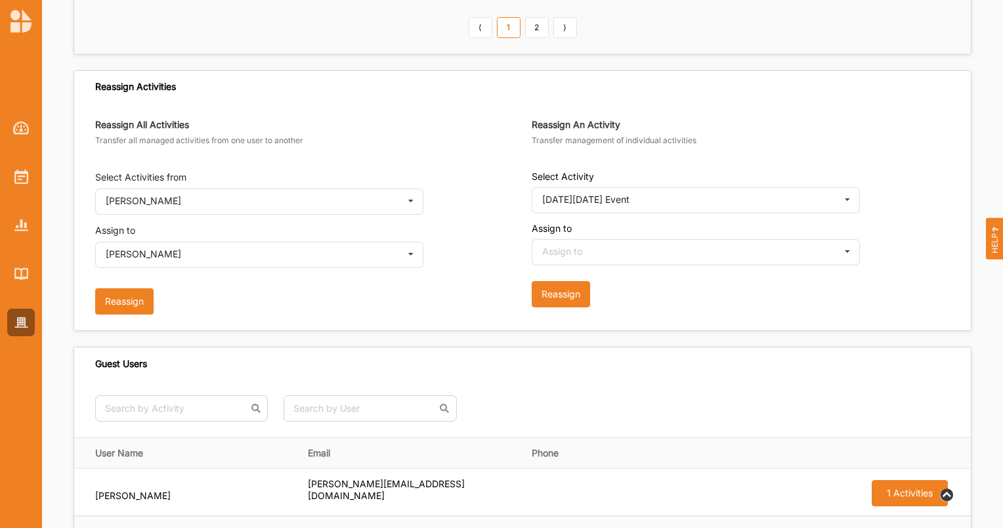
click at [572, 247] on div "Assign to" at bounding box center [562, 251] width 40 height 9
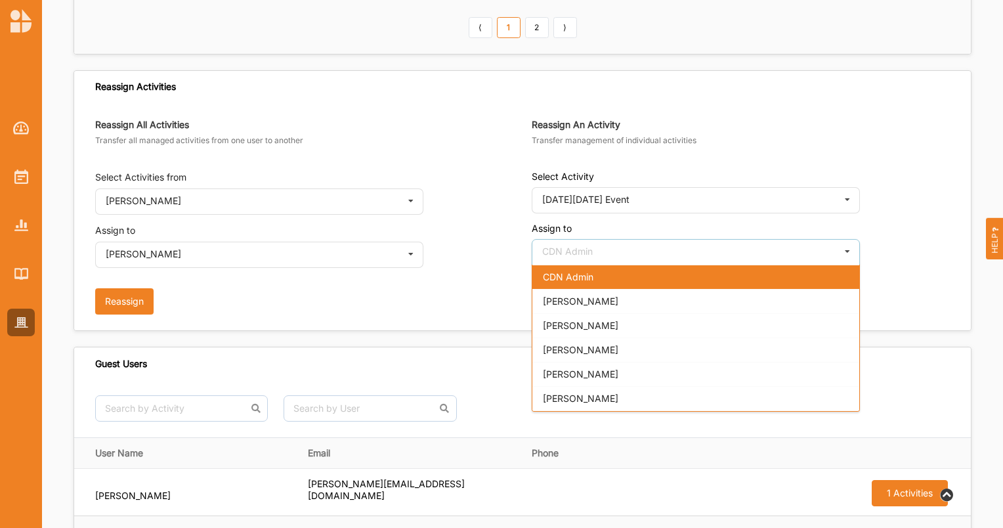
click at [575, 298] on span "[PERSON_NAME]" at bounding box center [581, 301] width 76 height 11
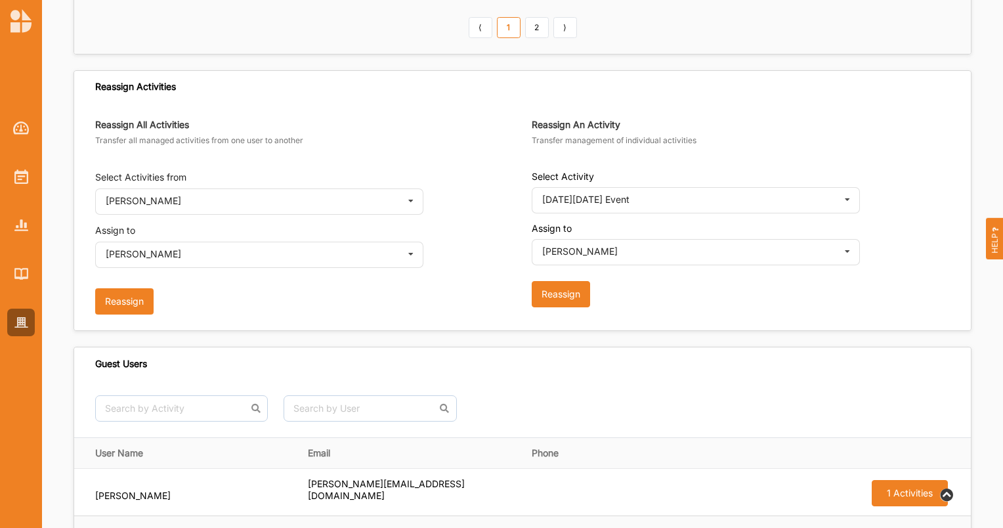
click at [571, 292] on button "Reassign" at bounding box center [561, 294] width 58 height 26
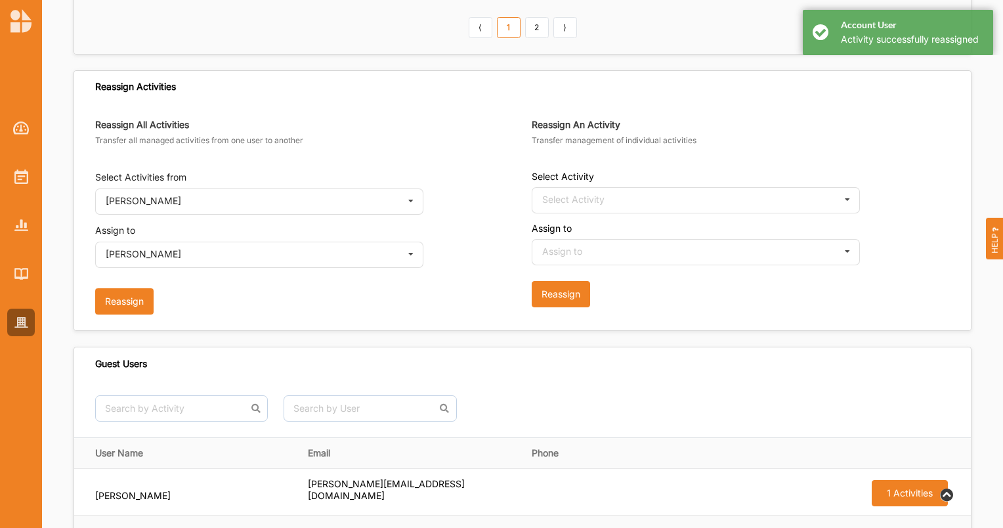
click at [576, 195] on div "Select Activity" at bounding box center [573, 199] width 62 height 9
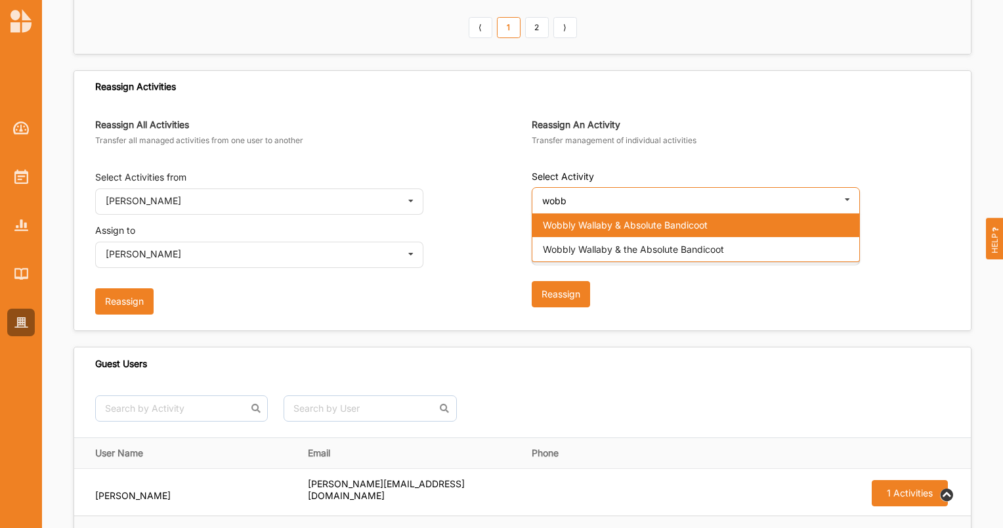
type input "wobb"
click at [623, 222] on span "Wobbly Wallaby & Absolute Bandicoot" at bounding box center [625, 224] width 165 height 11
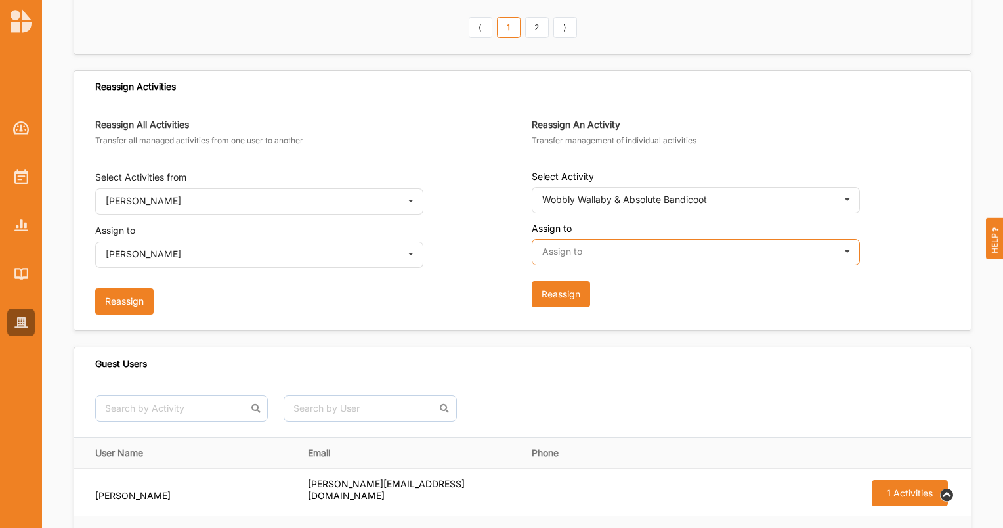
click at [611, 244] on input "text" at bounding box center [696, 253] width 327 height 26
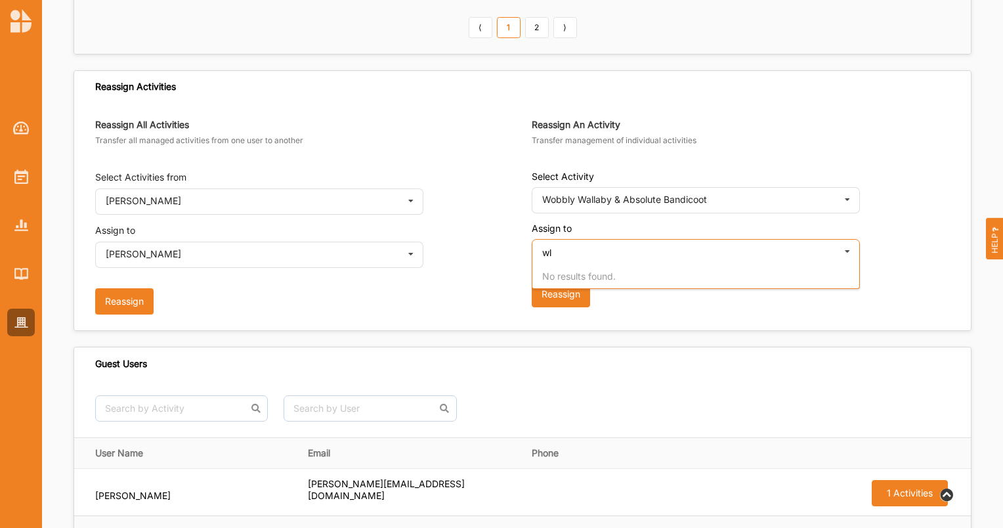
type input "w"
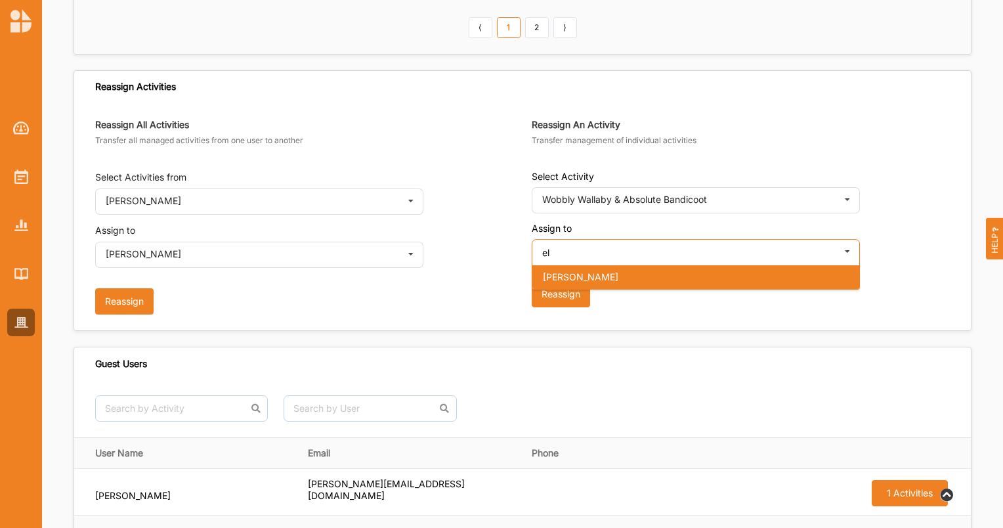
type input "el"
click at [606, 271] on span "[PERSON_NAME]" at bounding box center [581, 276] width 76 height 11
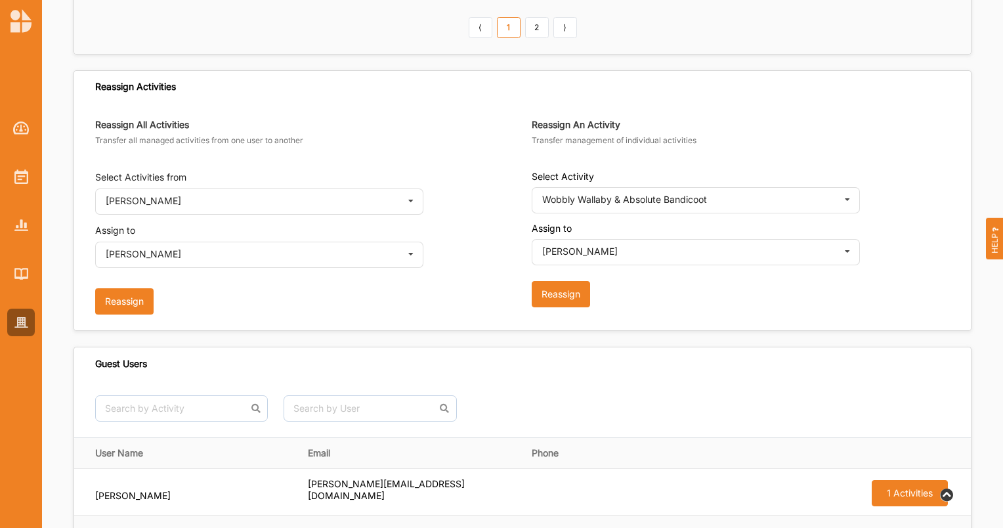
click at [567, 288] on button "Reassign" at bounding box center [561, 294] width 58 height 26
